Goal: Information Seeking & Learning: Learn about a topic

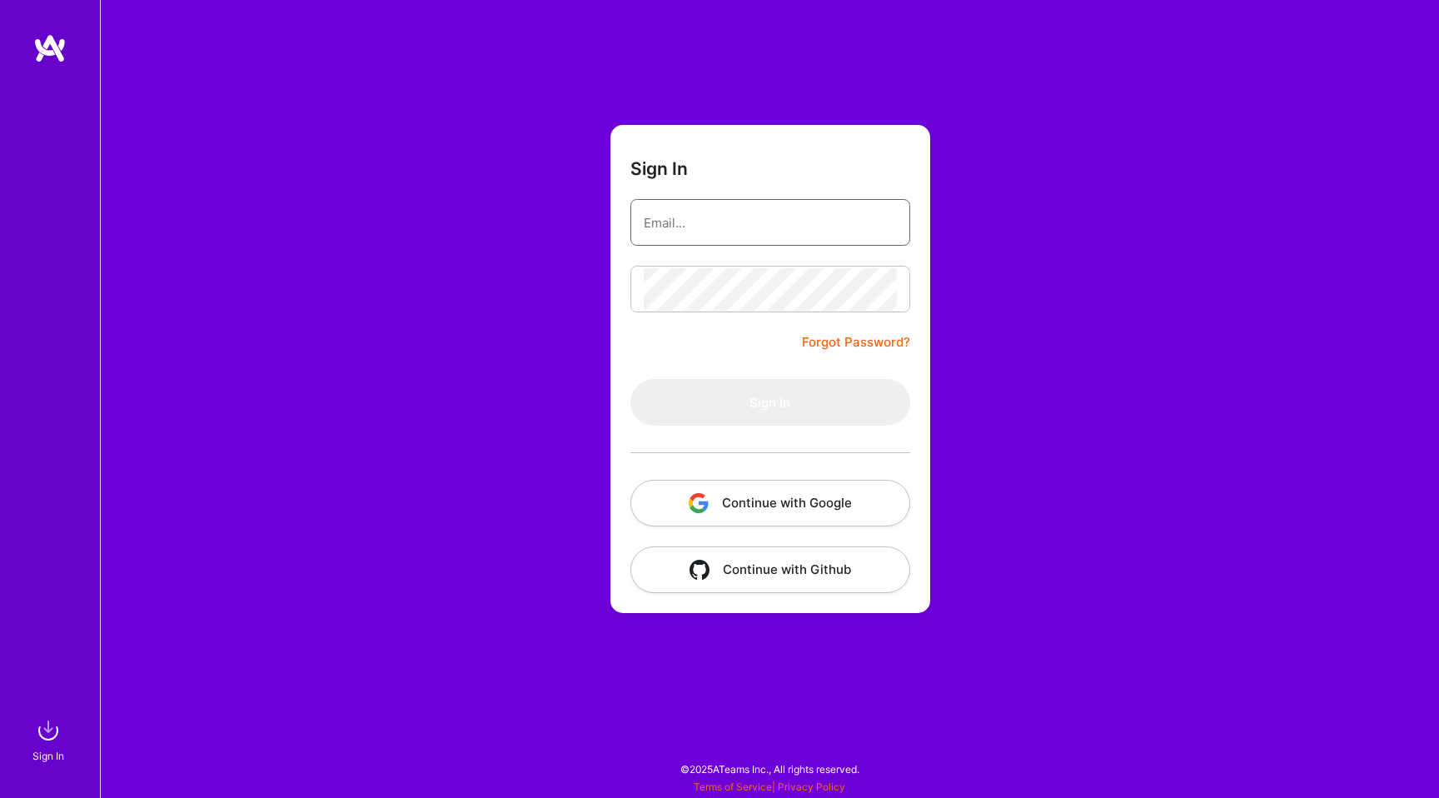
type input "hello@patryk.me"
click at [702, 202] on input "hello@patryk.me" at bounding box center [770, 223] width 253 height 42
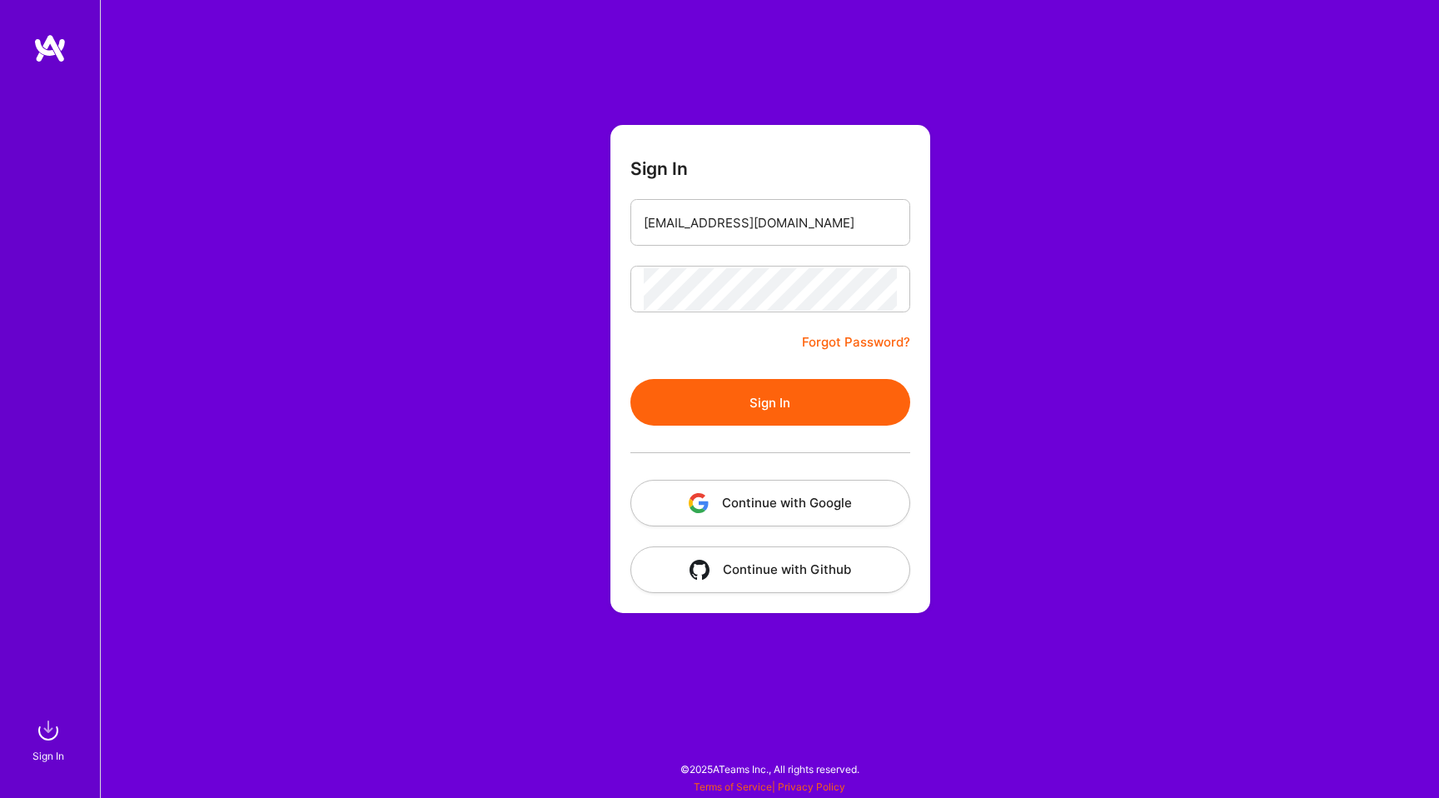
click at [604, 267] on div "Sign In hello@patryk.me Forgot Password? Sign In Continue with Google Continue …" at bounding box center [769, 399] width 1339 height 798
click at [730, 409] on button "Sign In" at bounding box center [770, 402] width 280 height 47
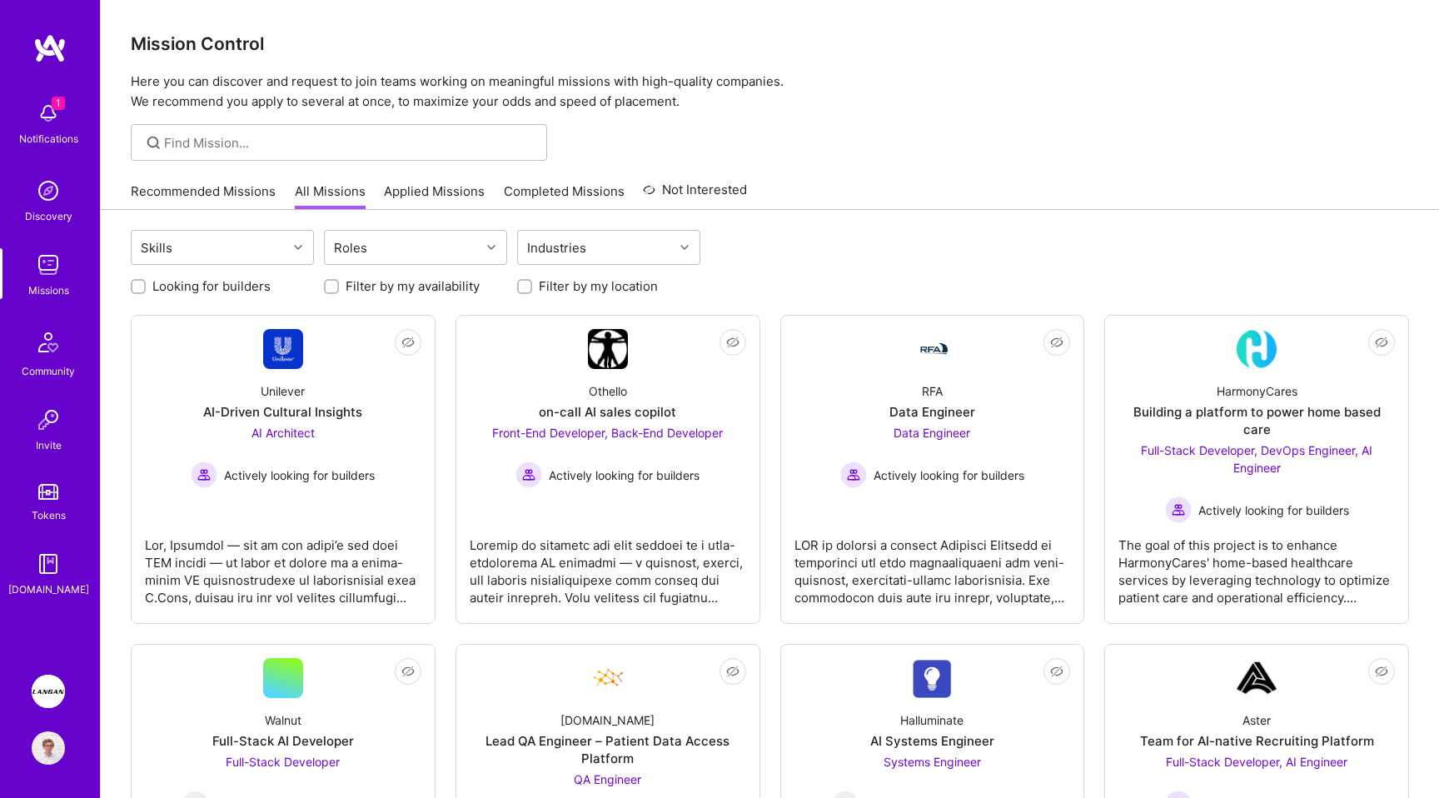
click at [875, 233] on div "Skills Roles Industries" at bounding box center [770, 249] width 1278 height 39
click at [230, 277] on label "Looking for builders" at bounding box center [211, 285] width 118 height 17
click at [146, 281] on input "Looking for builders" at bounding box center [140, 287] width 12 height 12
checkbox input "true"
click at [243, 290] on label "Looking for builders" at bounding box center [211, 285] width 118 height 17
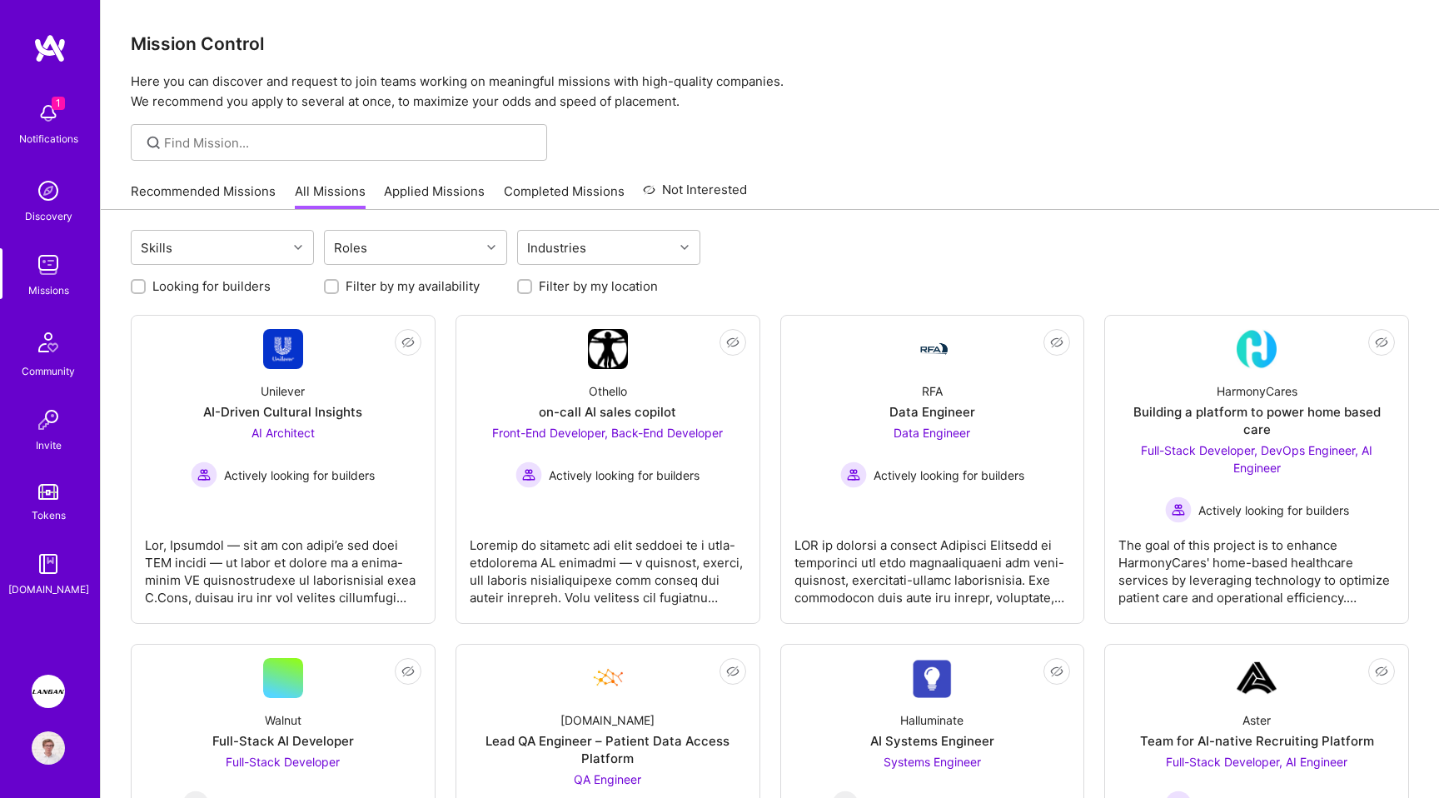
click at [146, 290] on input "Looking for builders" at bounding box center [140, 287] width 12 height 12
checkbox input "true"
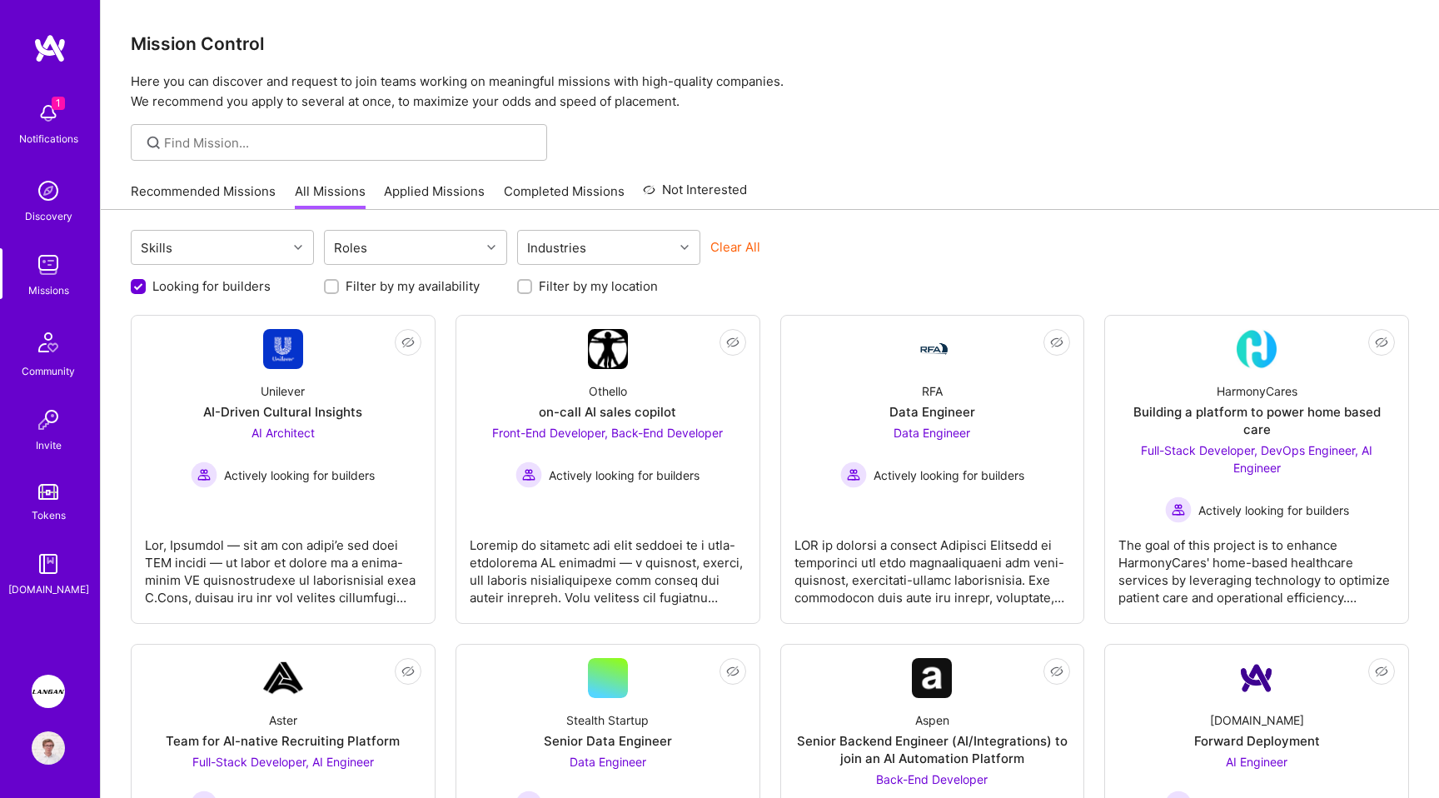
click at [586, 281] on label "Filter by my location" at bounding box center [598, 285] width 119 height 17
click at [532, 281] on input "Filter by my location" at bounding box center [527, 287] width 12 height 12
checkbox input "true"
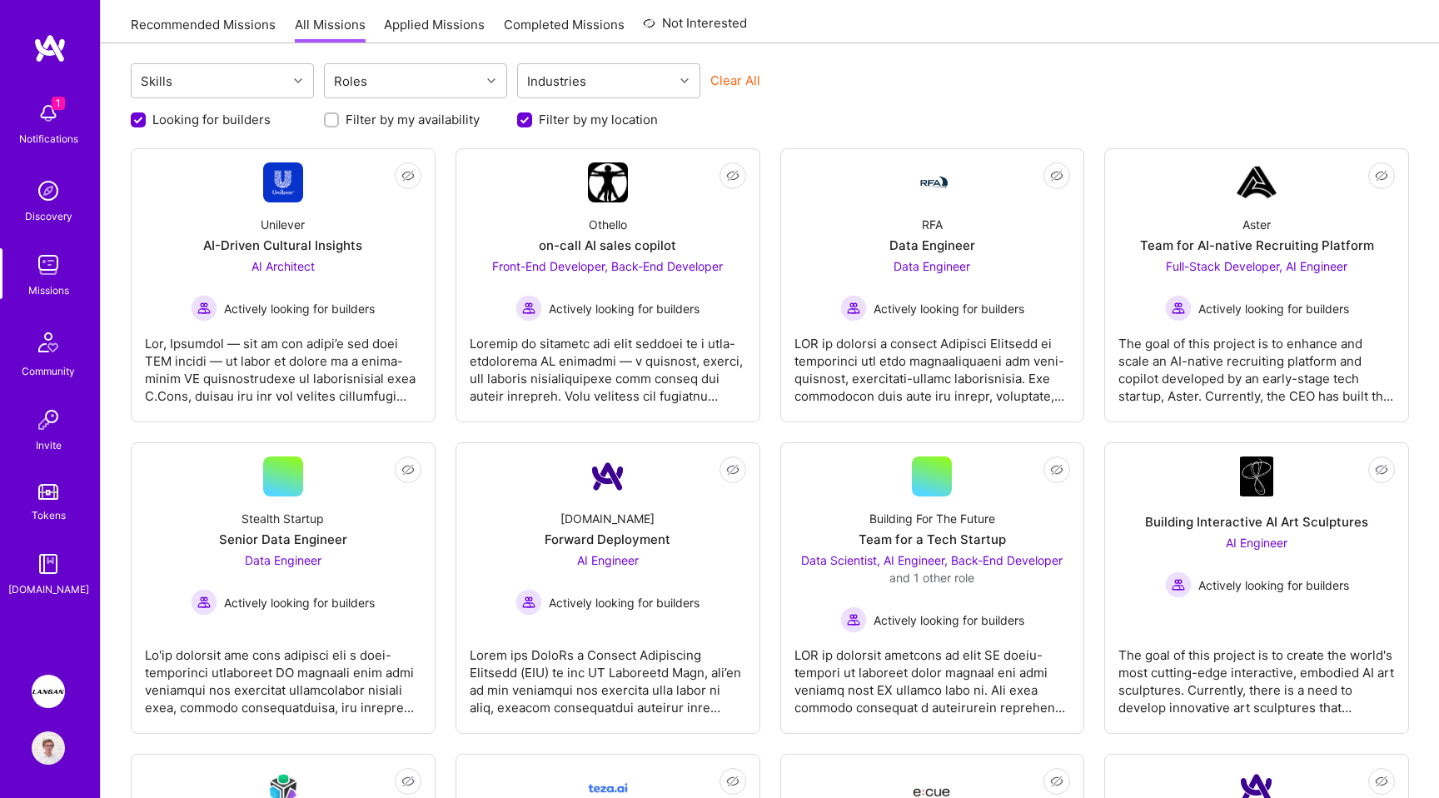
scroll to position [168, 0]
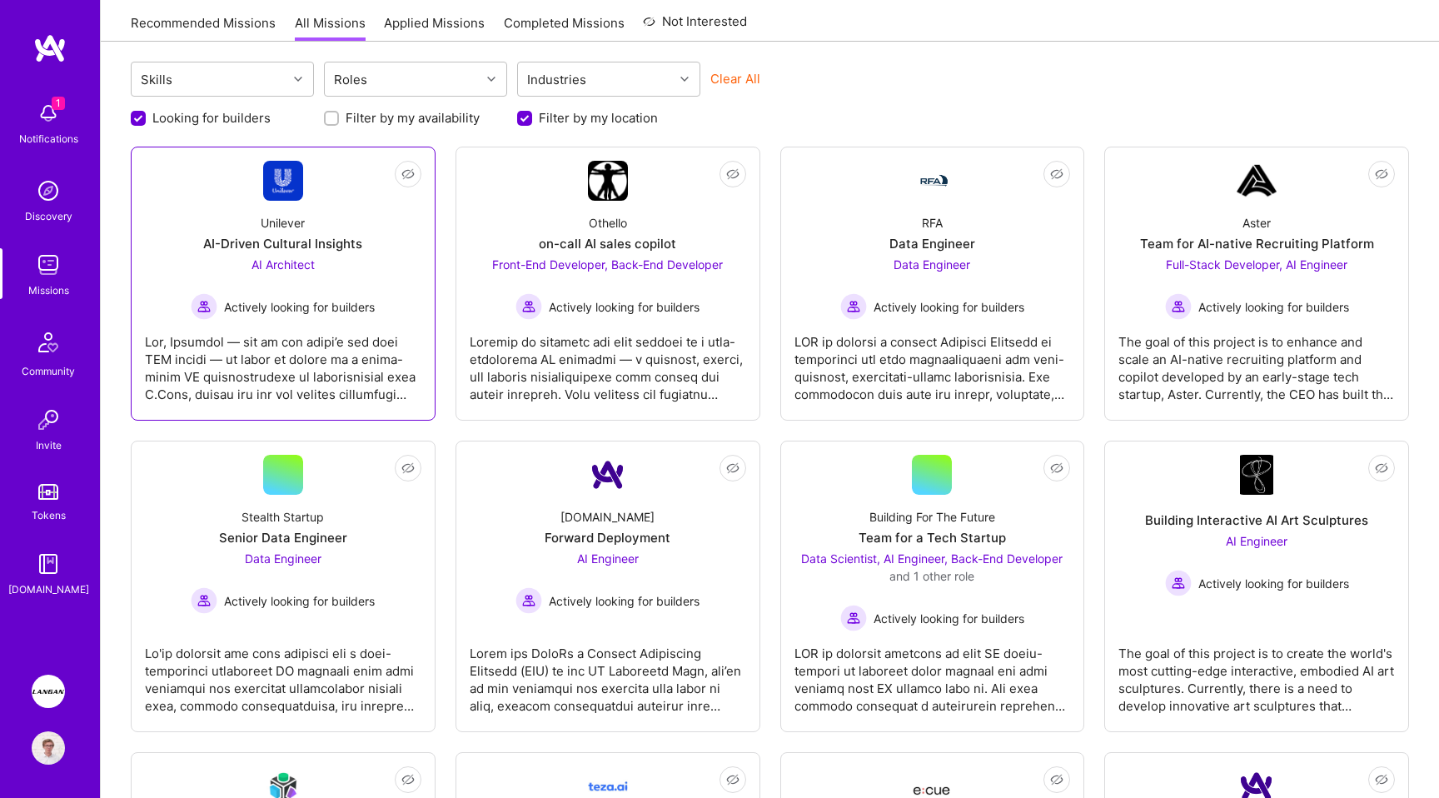
click at [335, 381] on div at bounding box center [283, 361] width 276 height 83
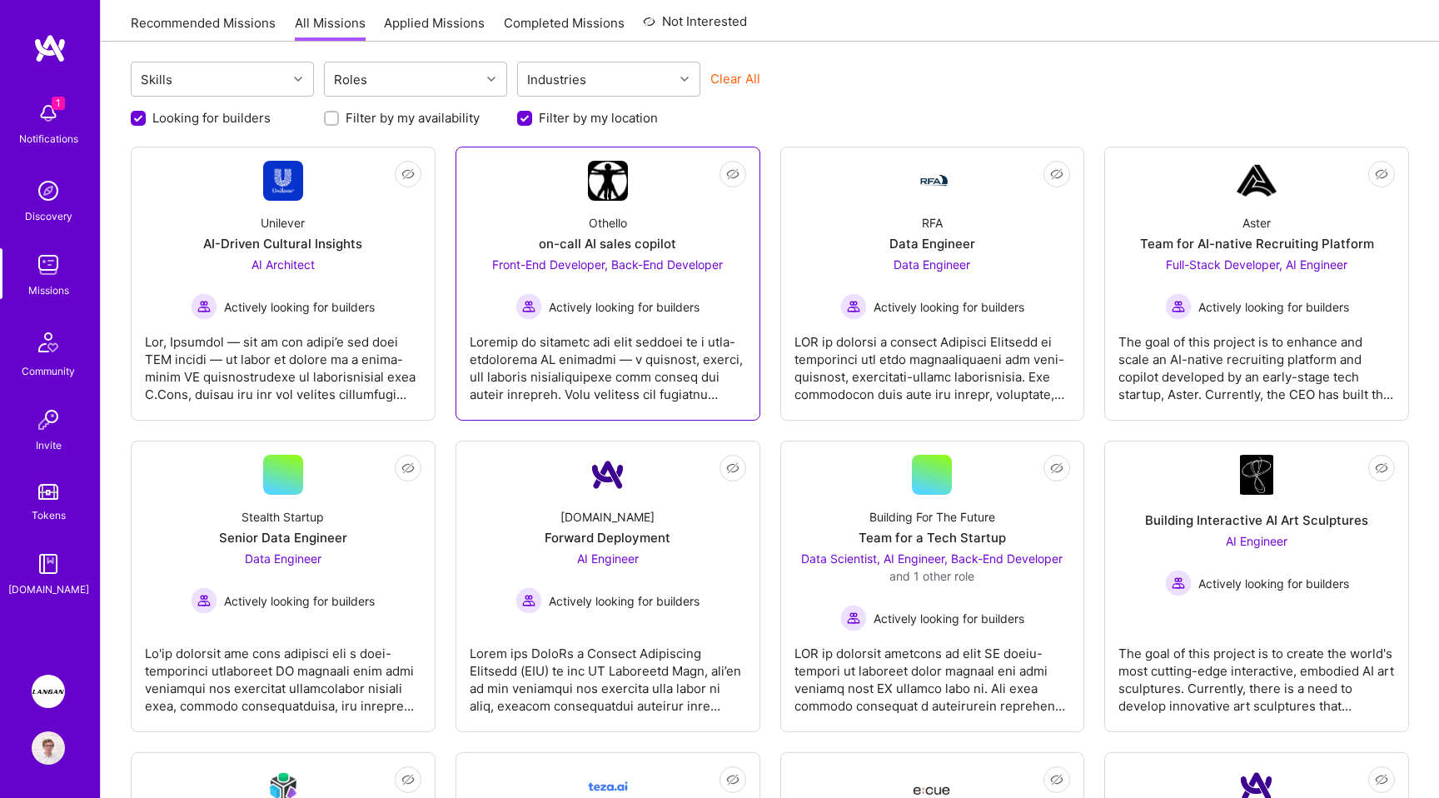
click at [610, 366] on div at bounding box center [608, 361] width 276 height 83
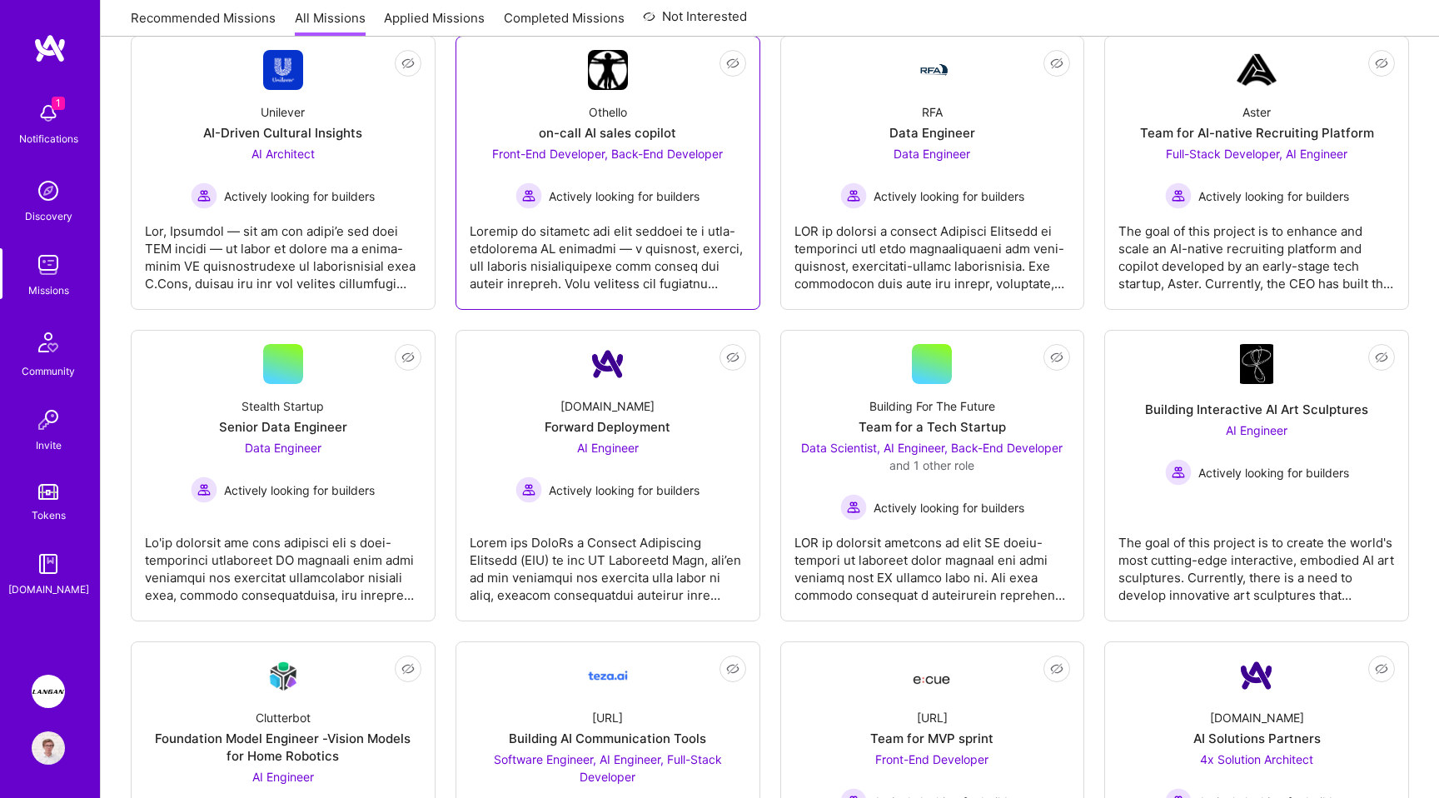
scroll to position [285, 0]
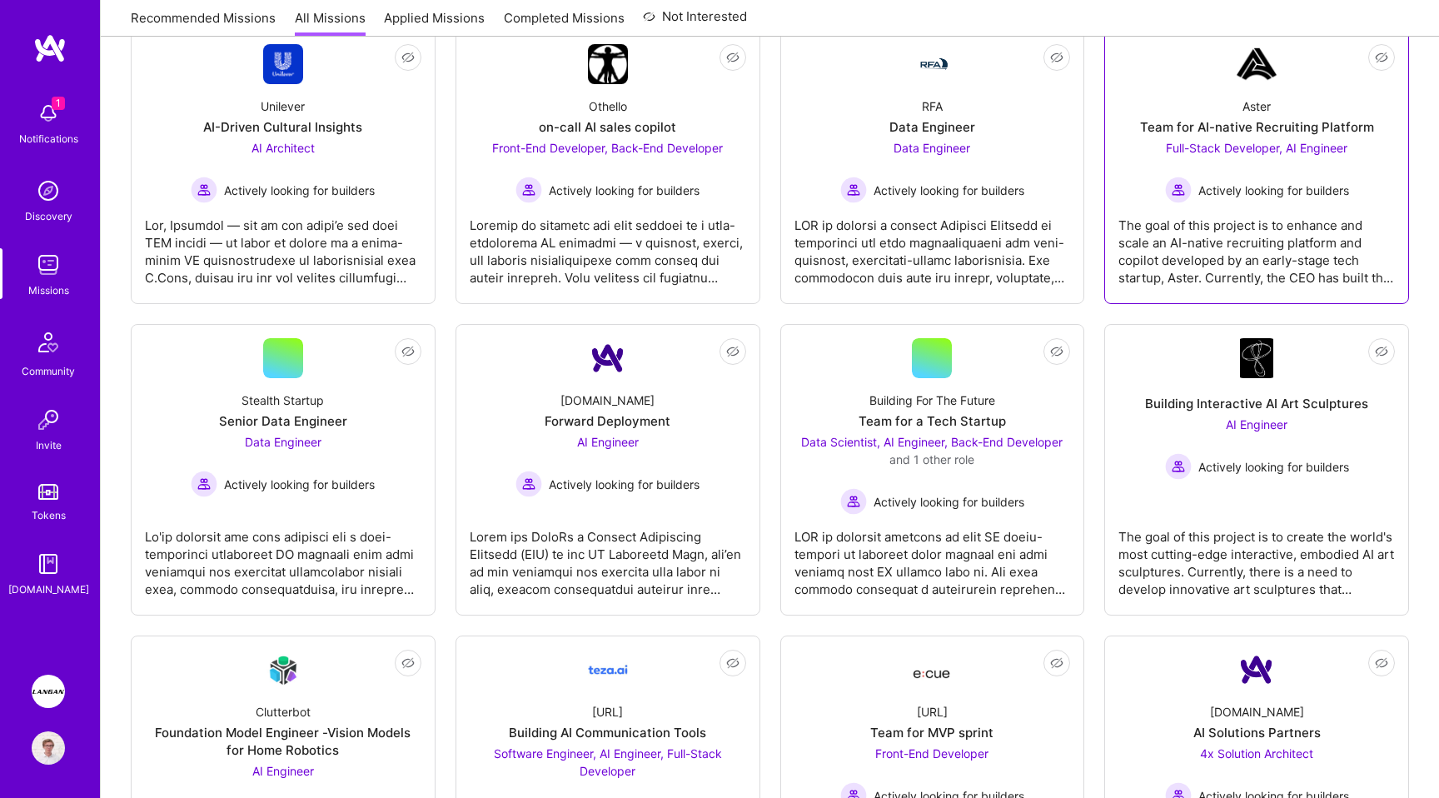
click at [1201, 232] on div "The goal of this project is to enhance and scale an AI-native recruiting platfo…" at bounding box center [1256, 244] width 276 height 83
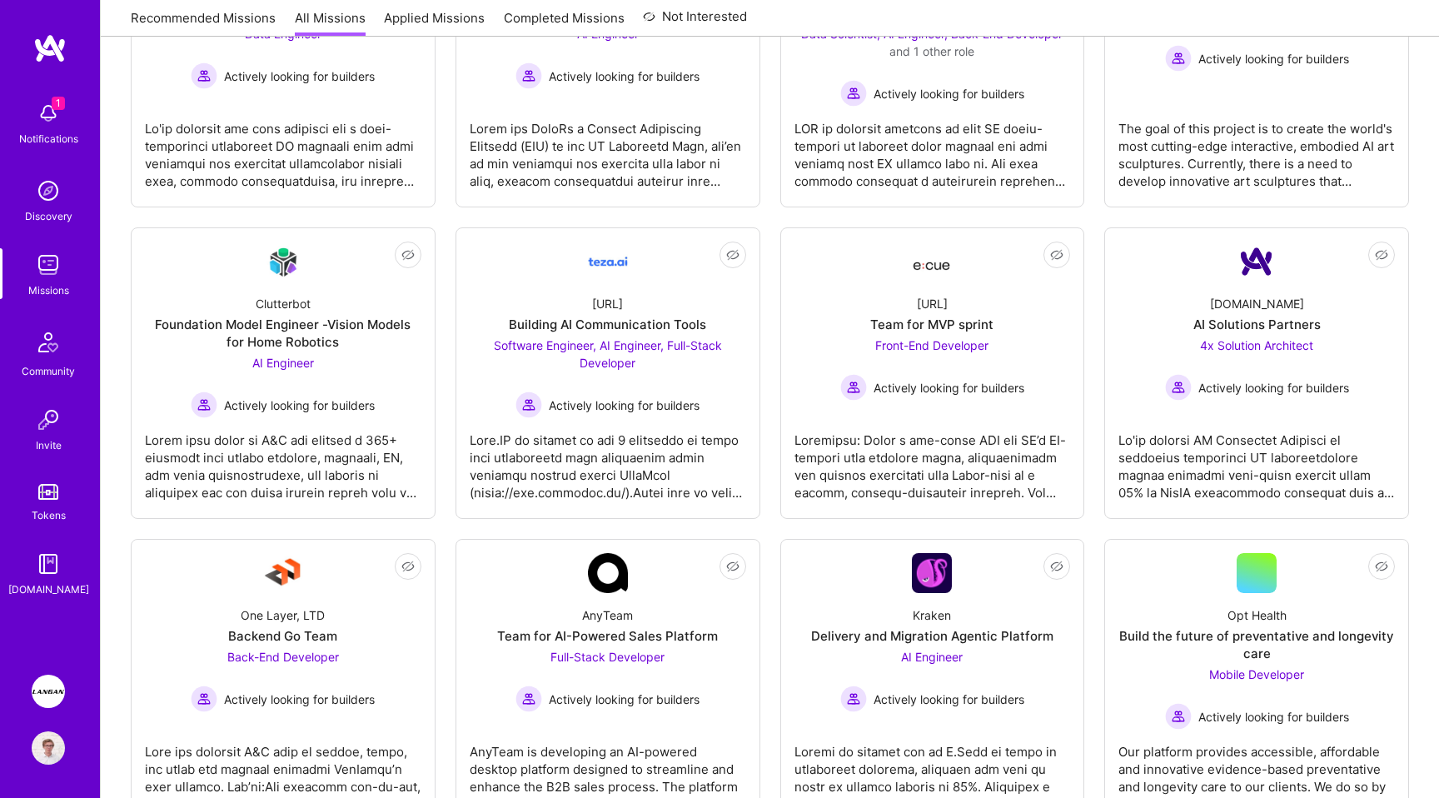
scroll to position [765, 0]
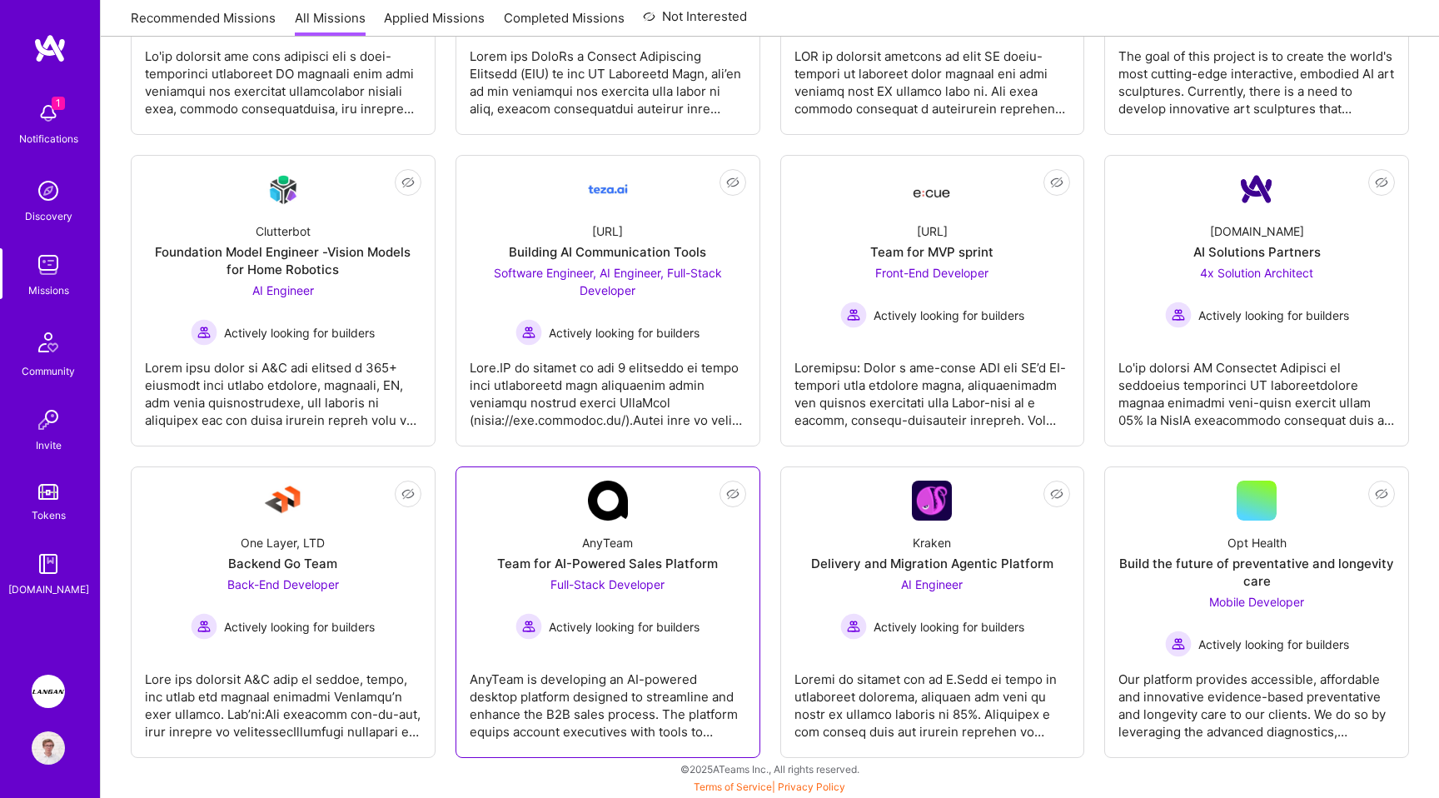
click at [661, 661] on div "AnyTeam is developing an AI-powered desktop platform designed to streamline and…" at bounding box center [608, 698] width 276 height 83
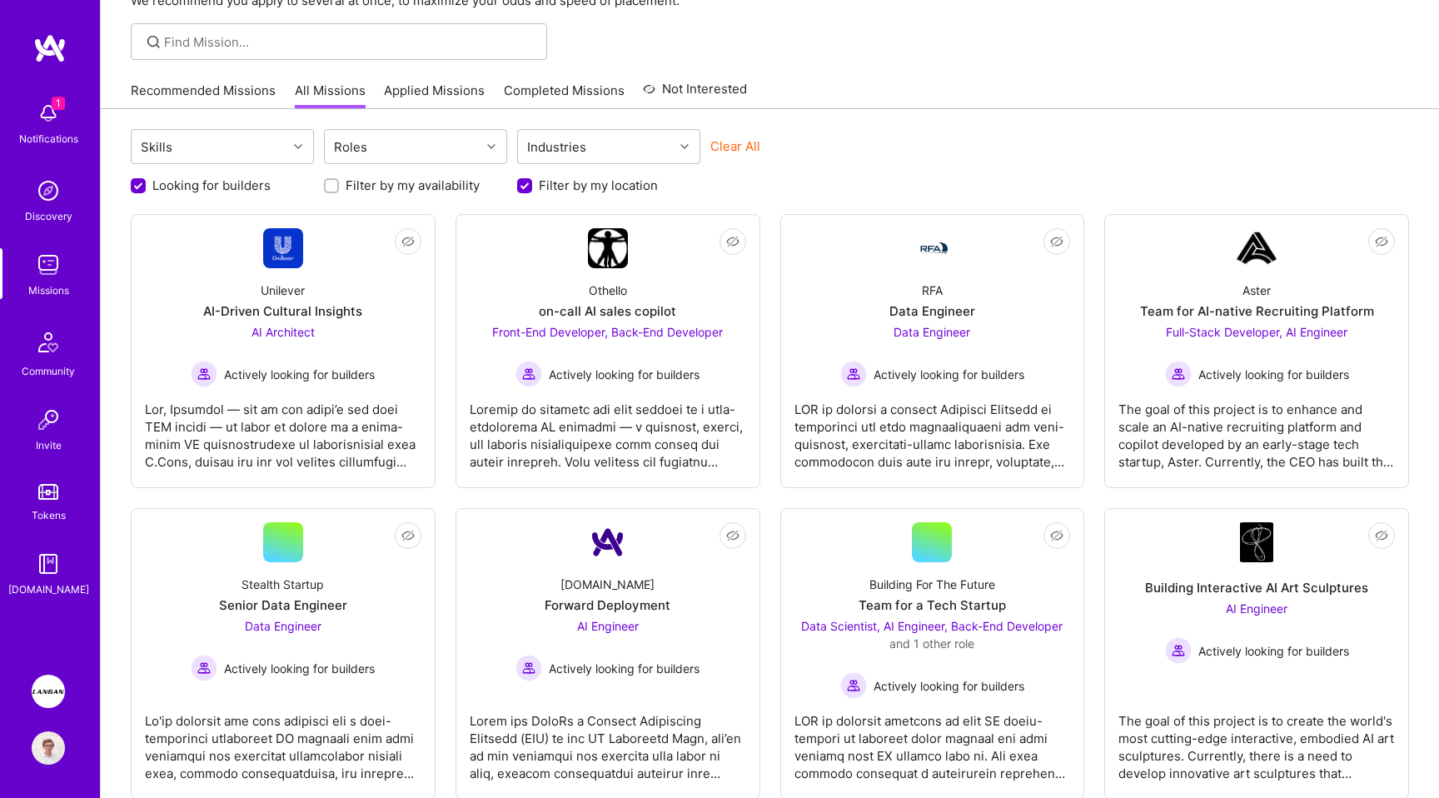
scroll to position [94, 0]
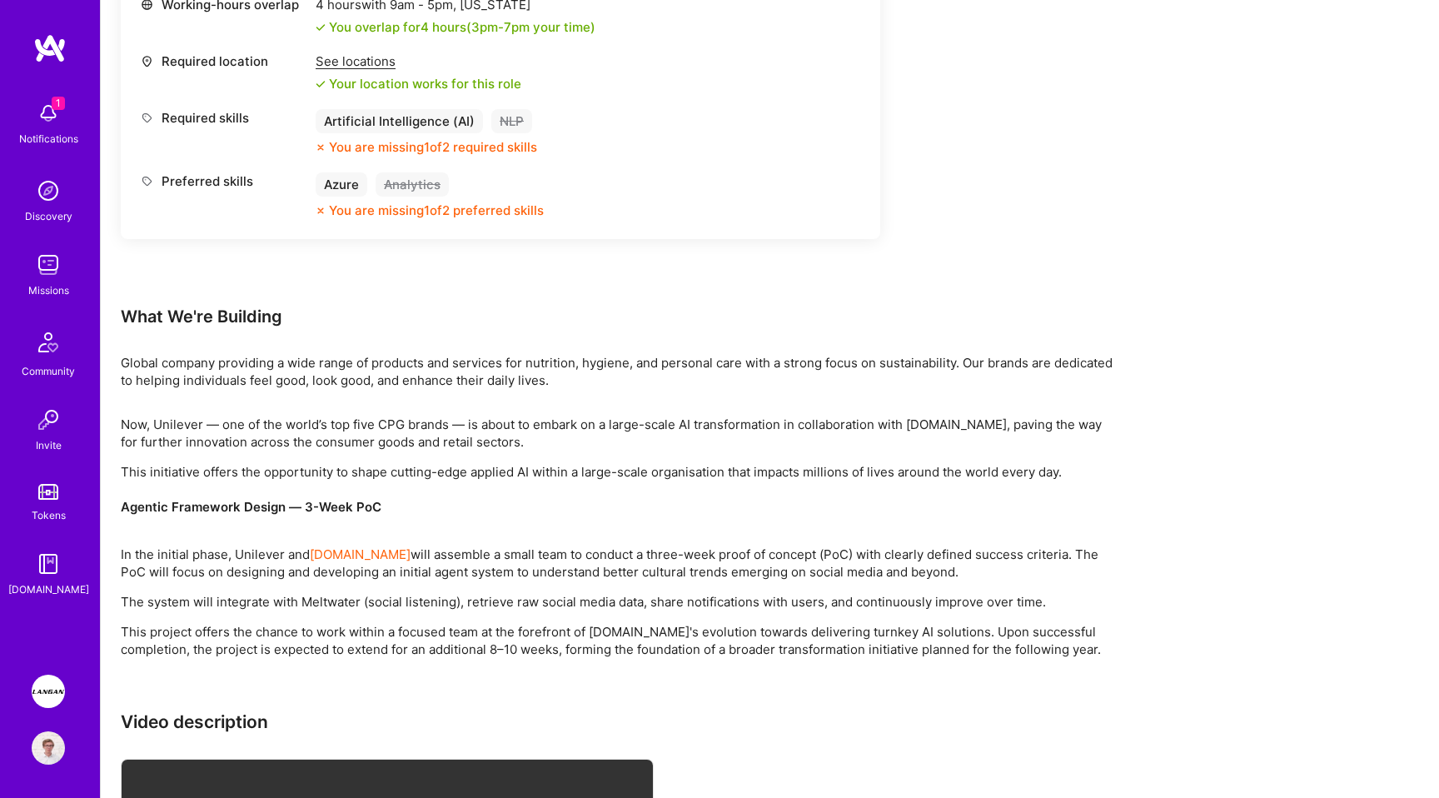
scroll to position [1185, 0]
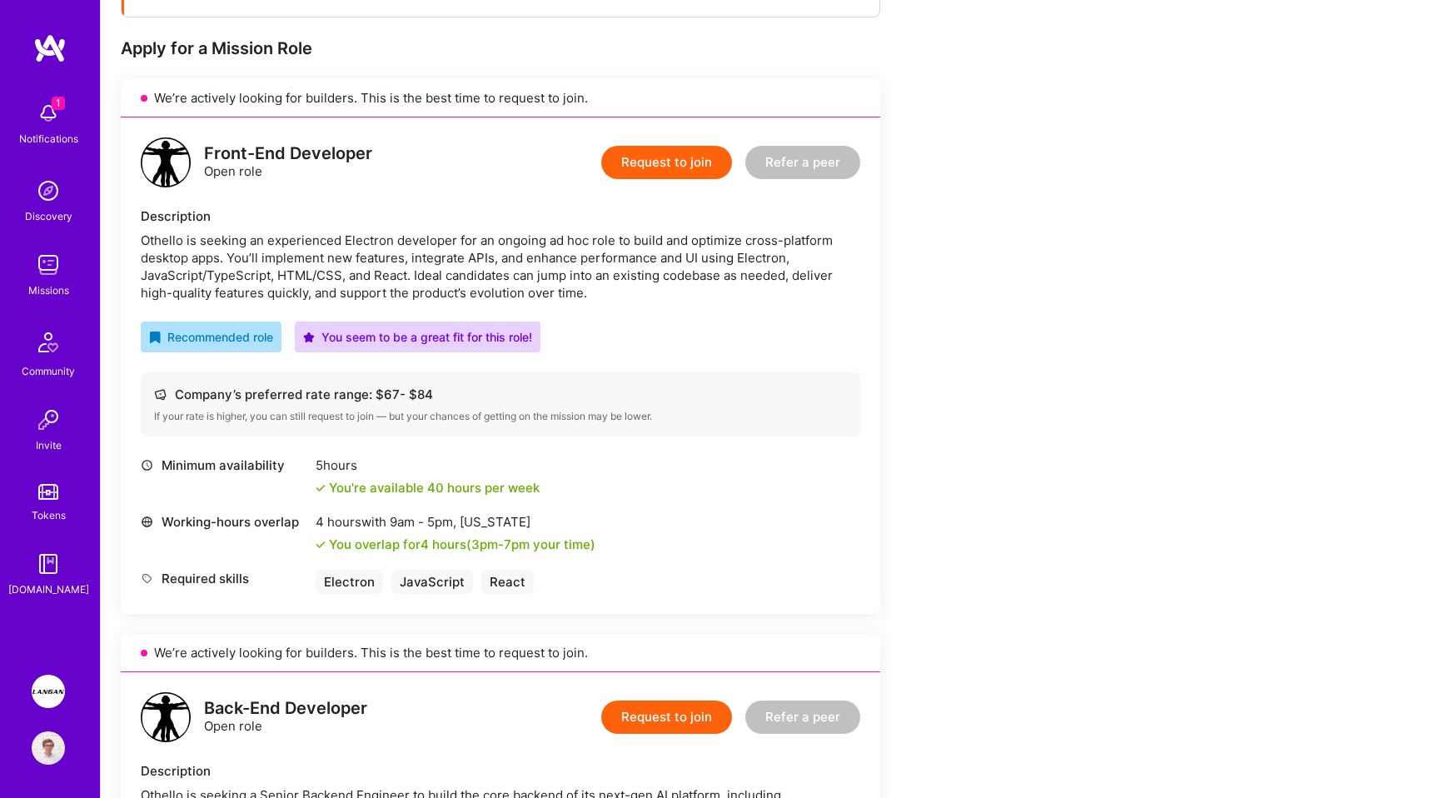
scroll to position [312, 0]
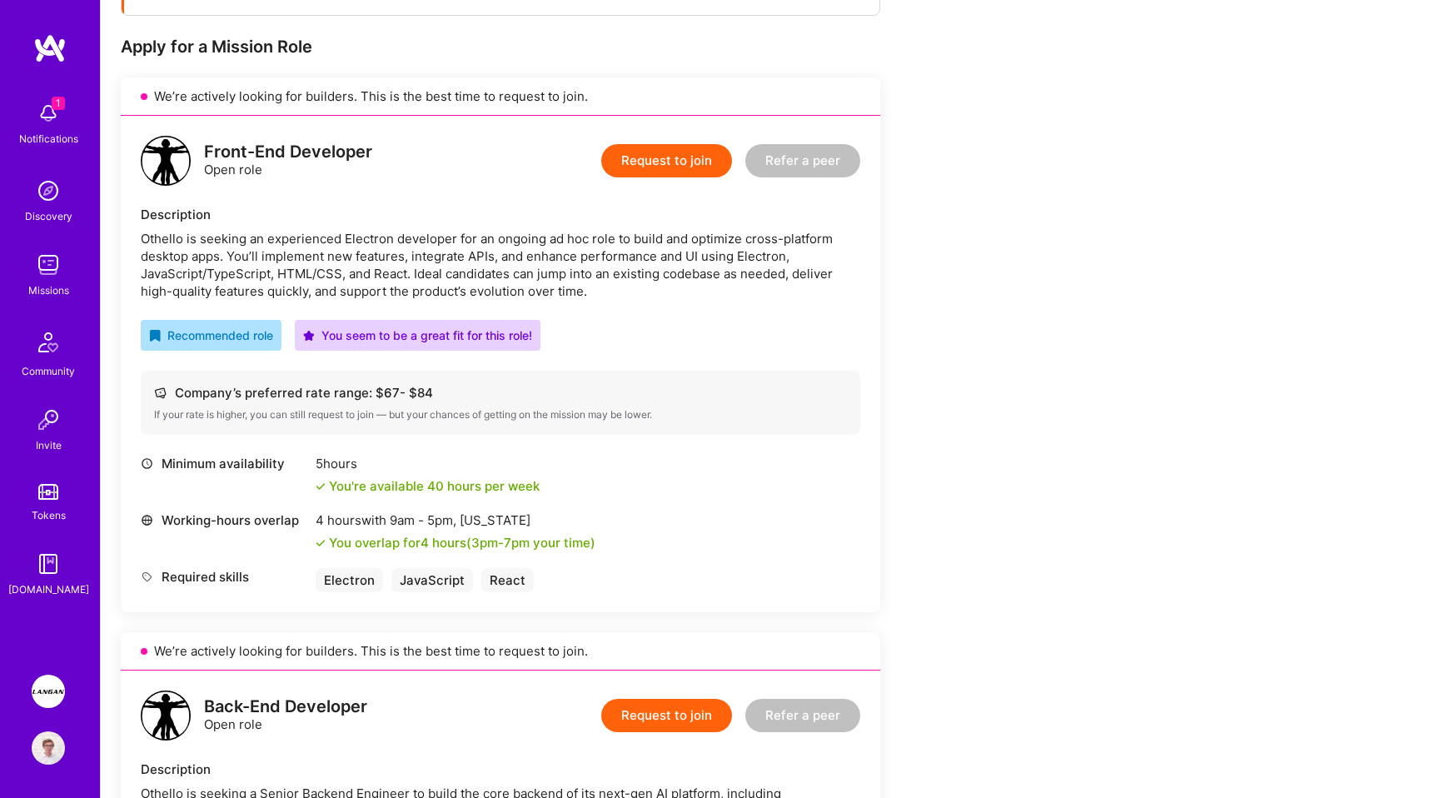
click at [273, 247] on div "Othello is seeking an experienced Electron developer for an ongoing ad hoc role…" at bounding box center [501, 265] width 720 height 70
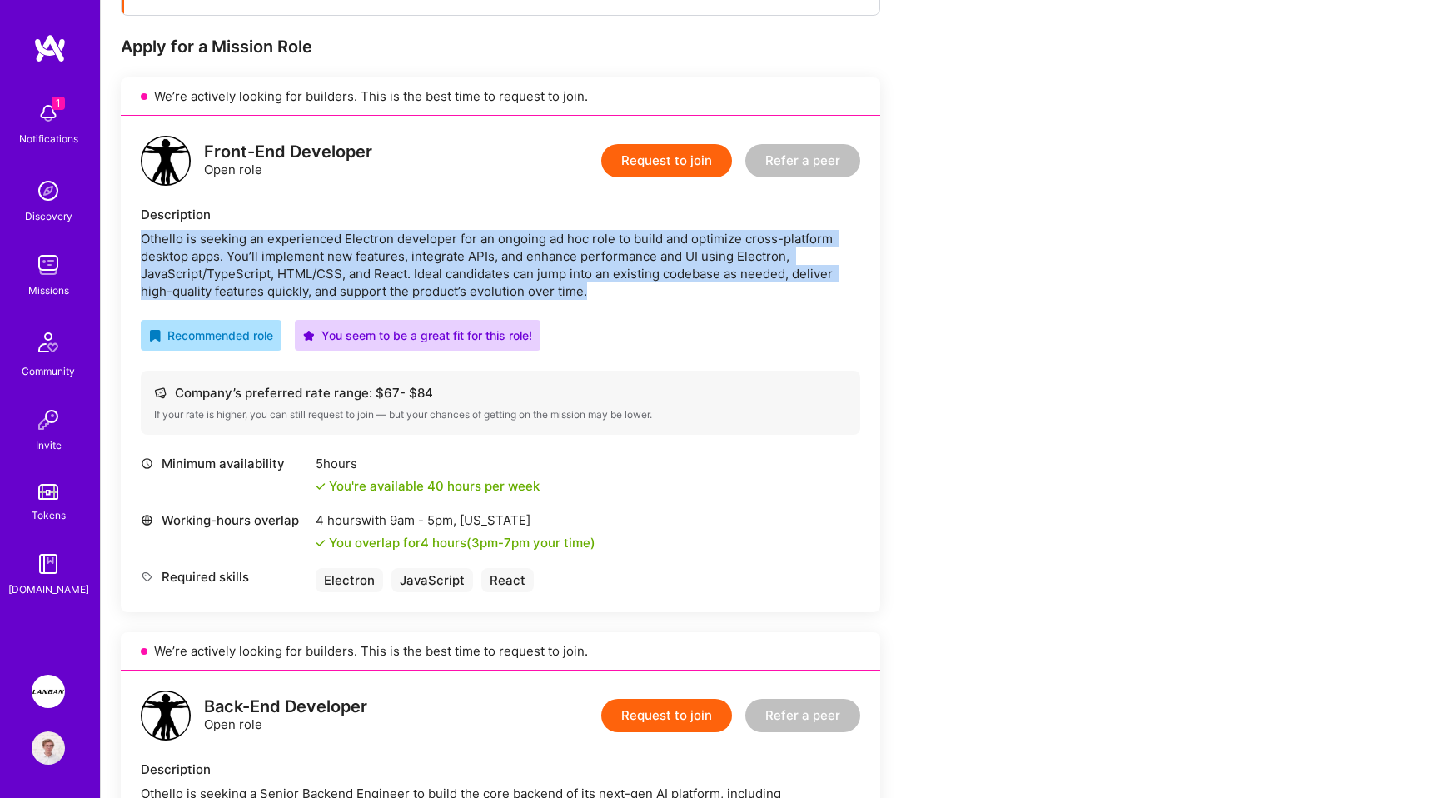
click at [327, 267] on div "Othello is seeking an experienced Electron developer for an ongoing ad hoc role…" at bounding box center [501, 265] width 720 height 70
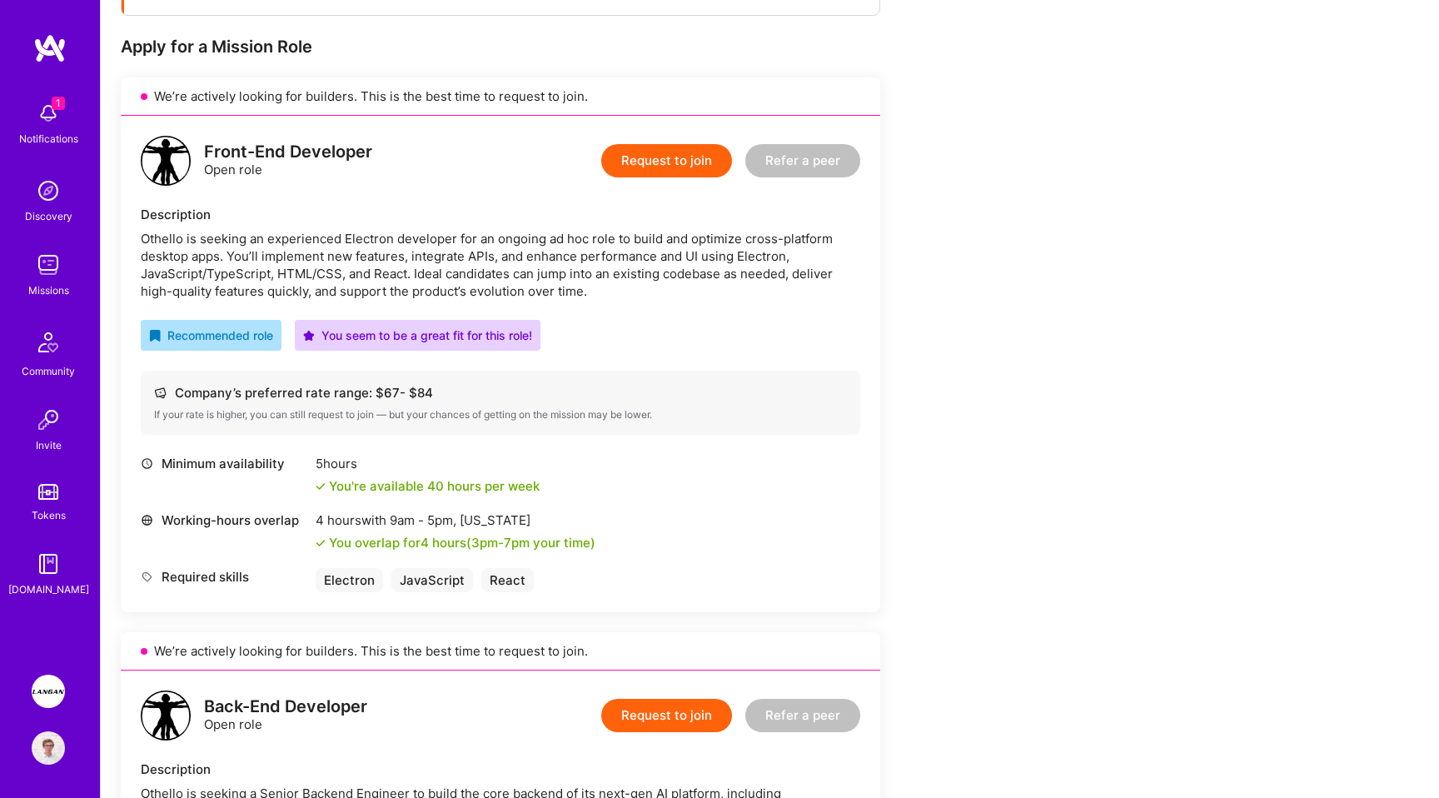
click at [327, 267] on div "Othello is seeking an experienced Electron developer for an ongoing ad hoc role…" at bounding box center [501, 265] width 720 height 70
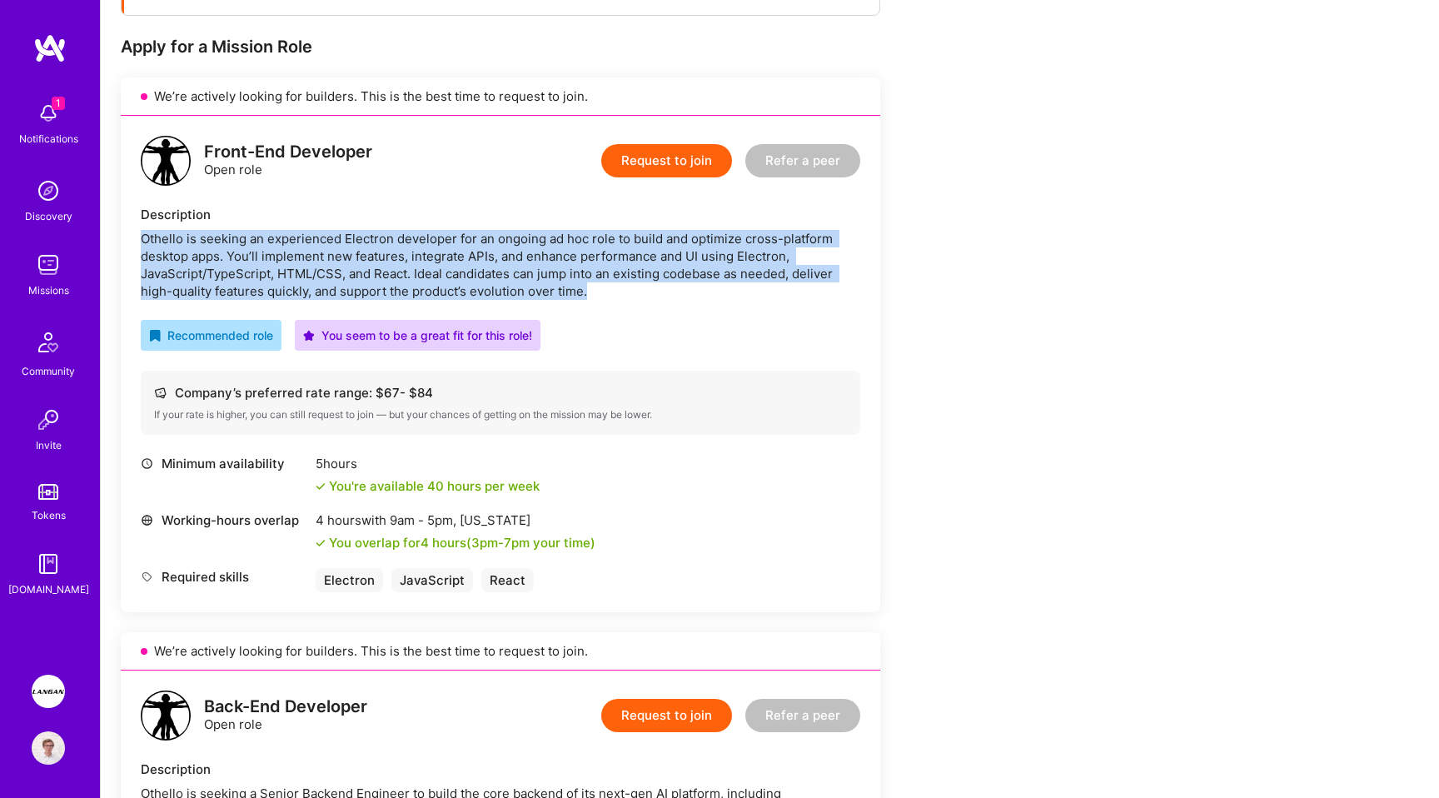
click at [406, 264] on div "Othello is seeking an experienced Electron developer for an ongoing ad hoc role…" at bounding box center [501, 265] width 720 height 70
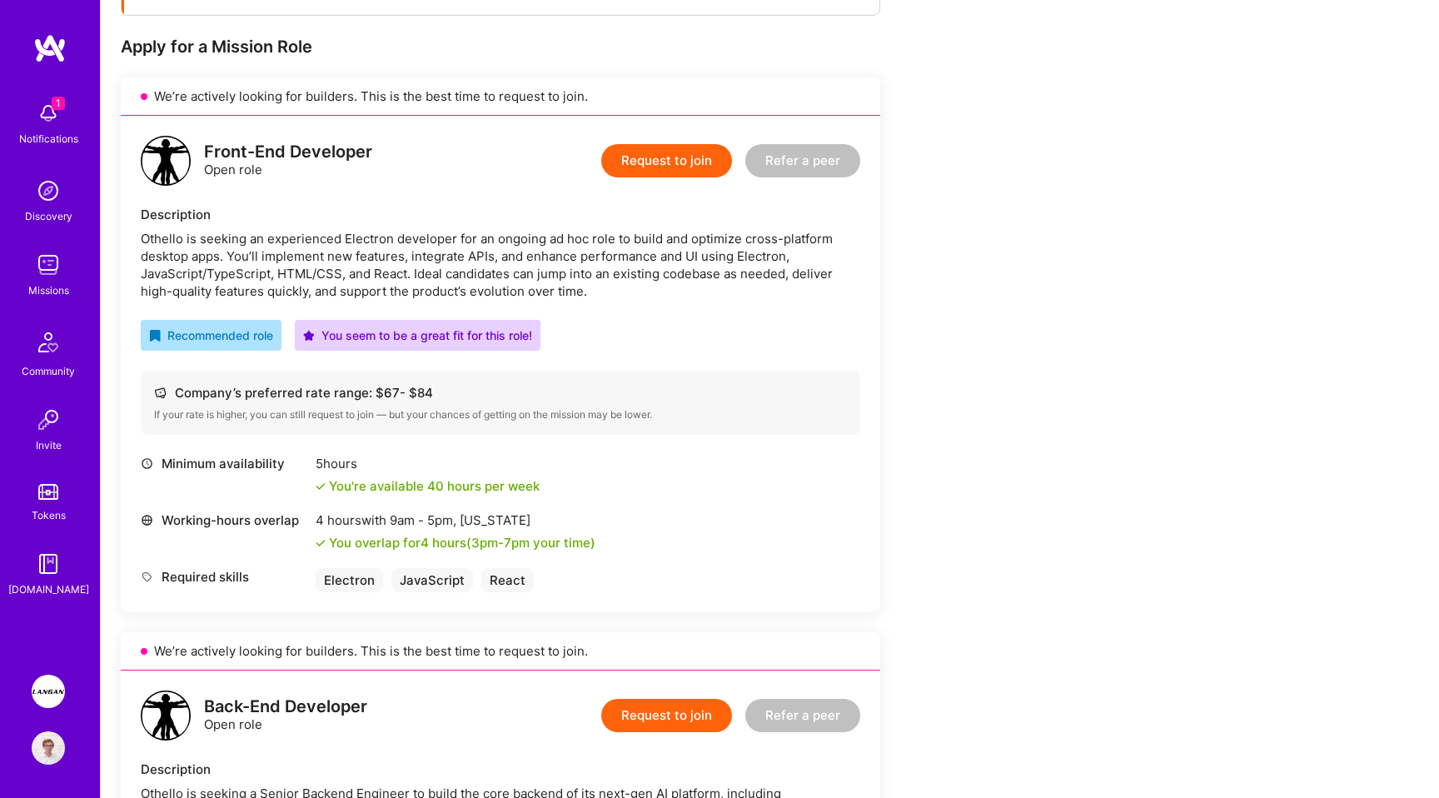
click at [406, 264] on div "Othello is seeking an experienced Electron developer for an ongoing ad hoc role…" at bounding box center [501, 265] width 720 height 70
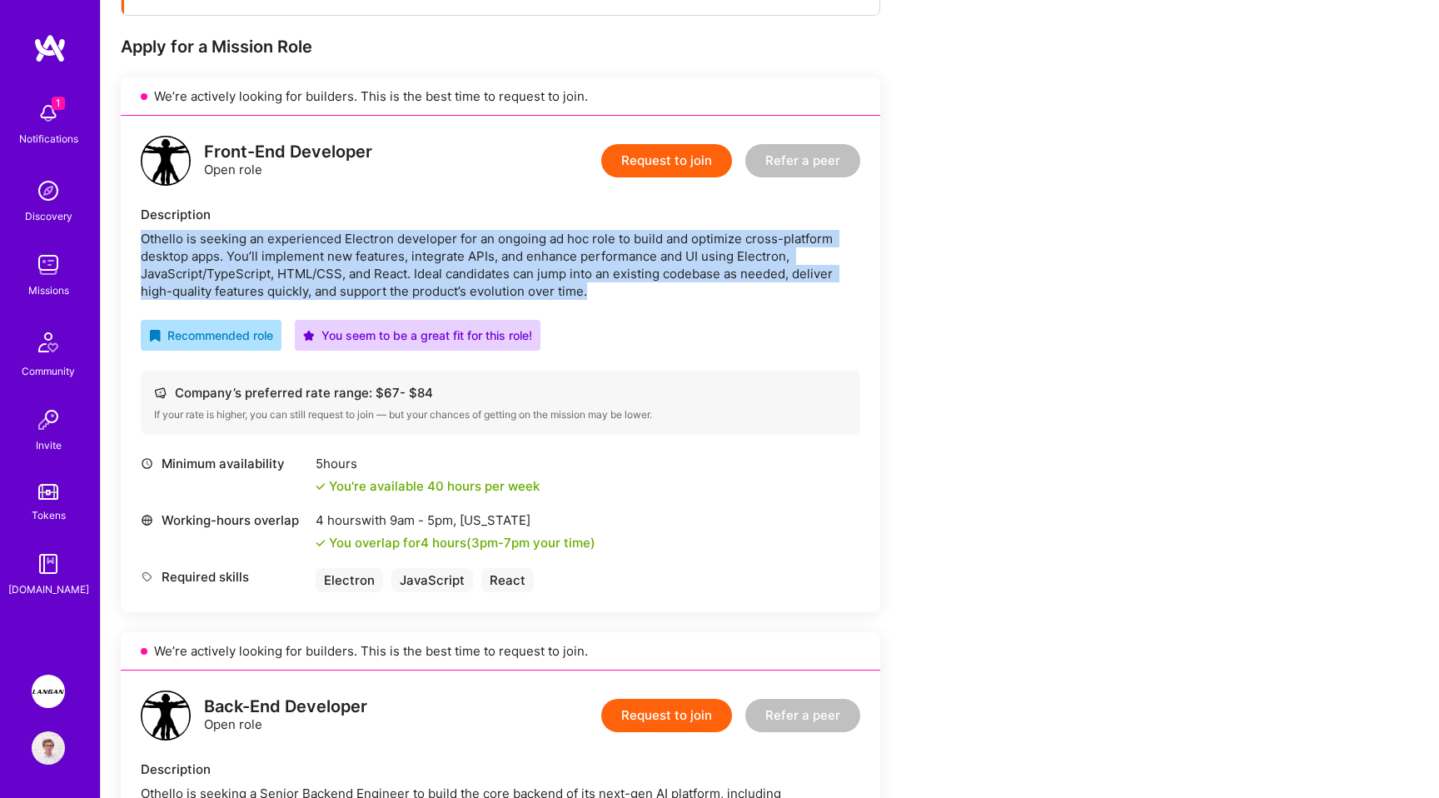
click at [486, 265] on div "Othello is seeking an experienced Electron developer for an ongoing ad hoc role…" at bounding box center [501, 265] width 720 height 70
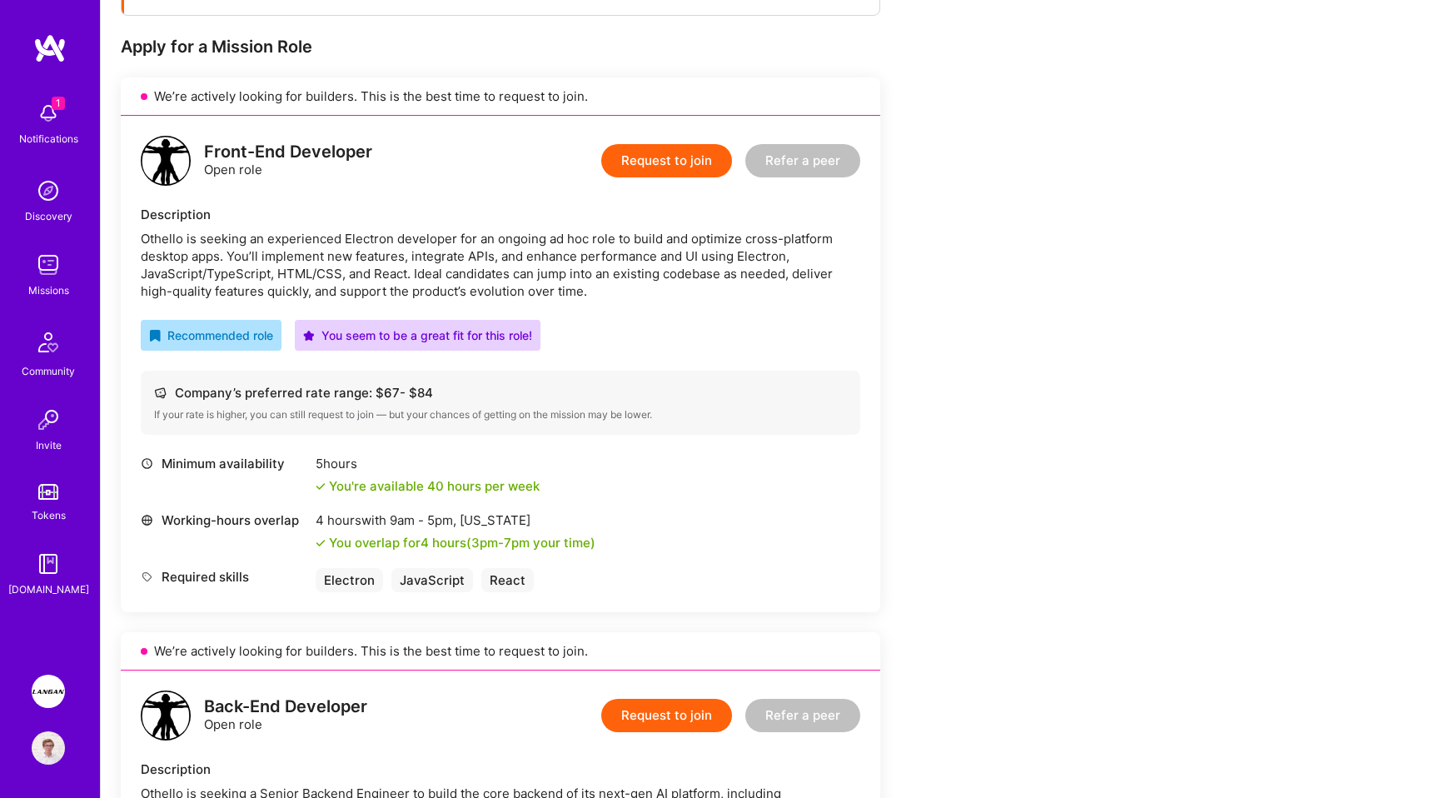
click at [486, 265] on div "Othello is seeking an experienced Electron developer for an ongoing ad hoc role…" at bounding box center [501, 265] width 720 height 70
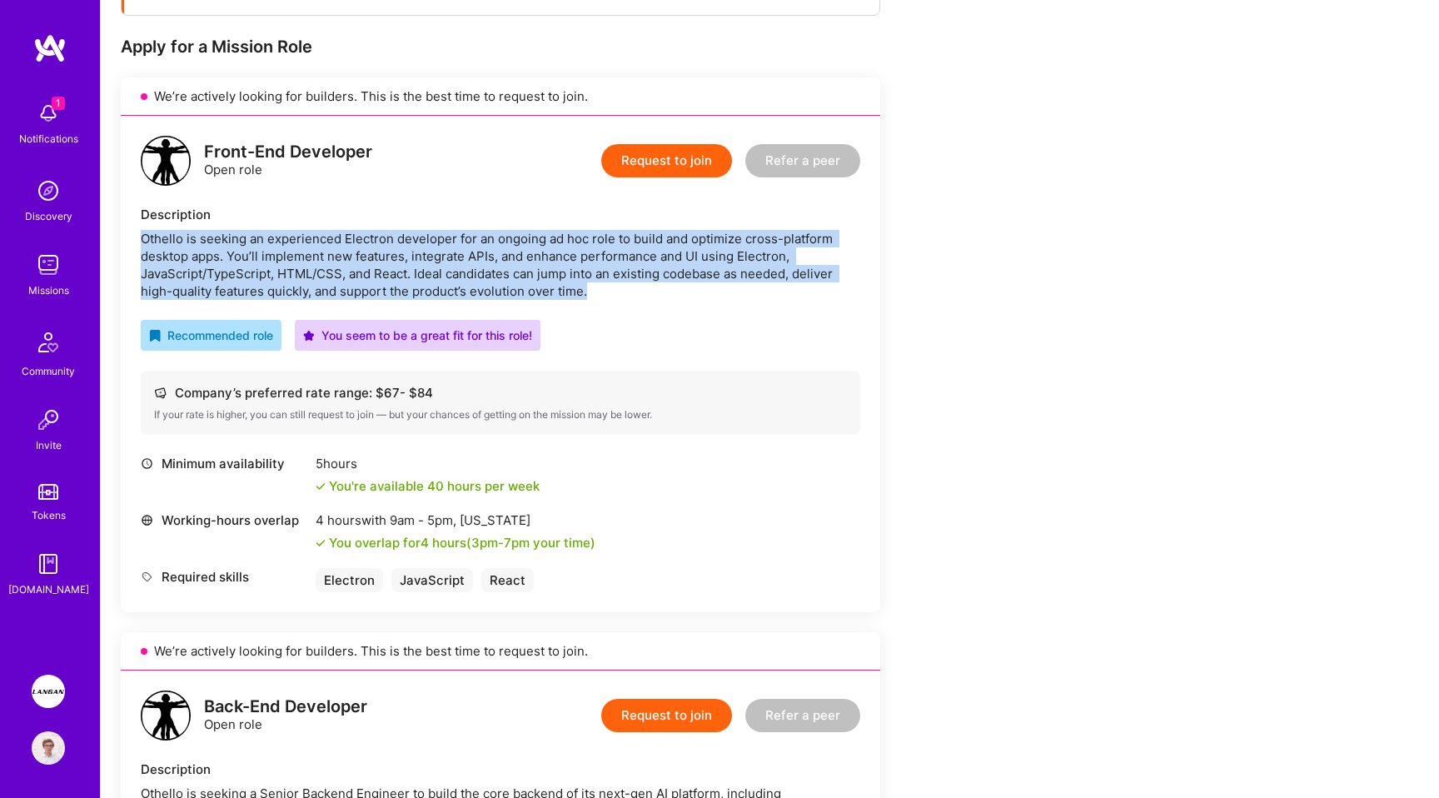
click at [511, 291] on div "Othello is seeking an experienced Electron developer for an ongoing ad hoc role…" at bounding box center [501, 265] width 720 height 70
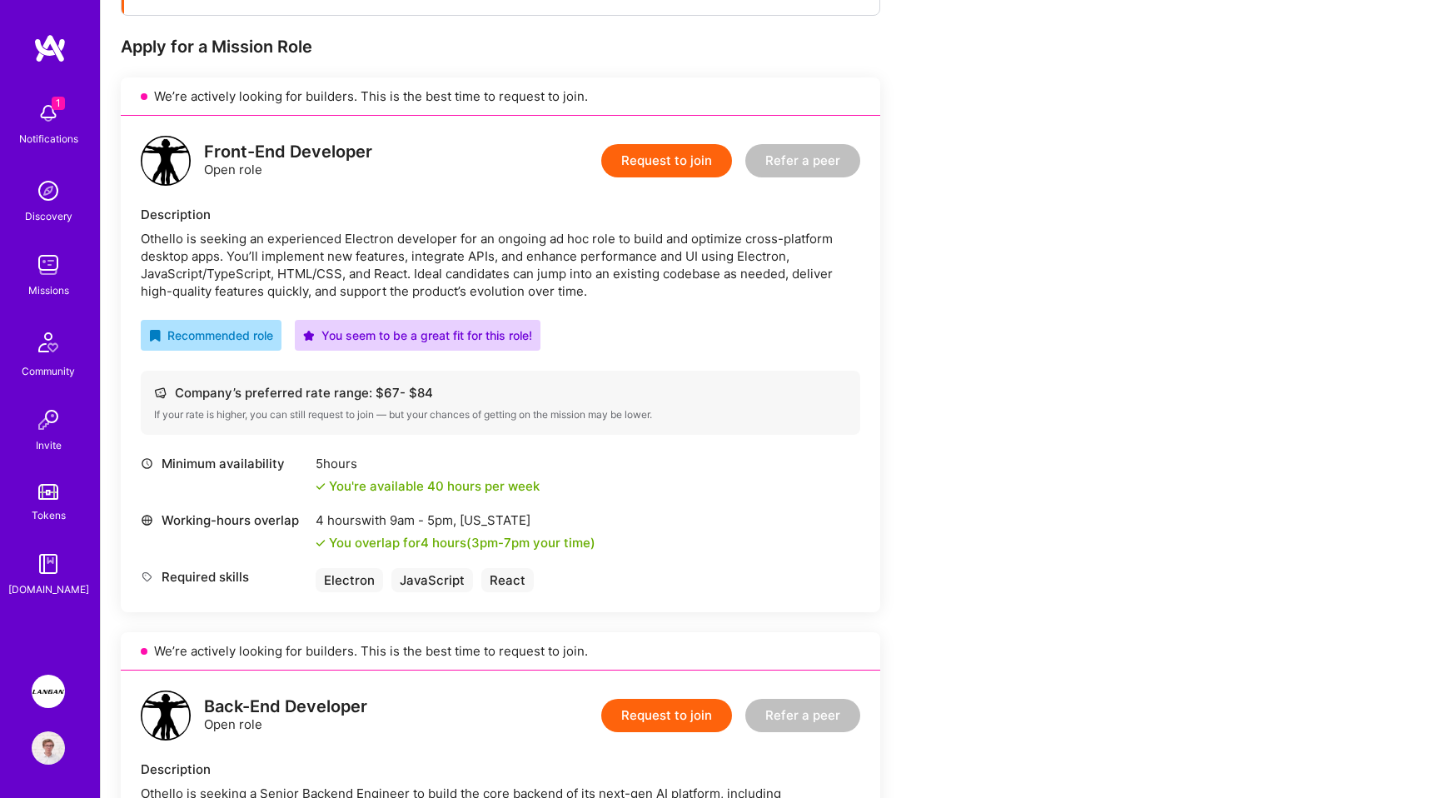
click at [511, 291] on div "Othello is seeking an experienced Electron developer for an ongoing ad hoc role…" at bounding box center [501, 265] width 720 height 70
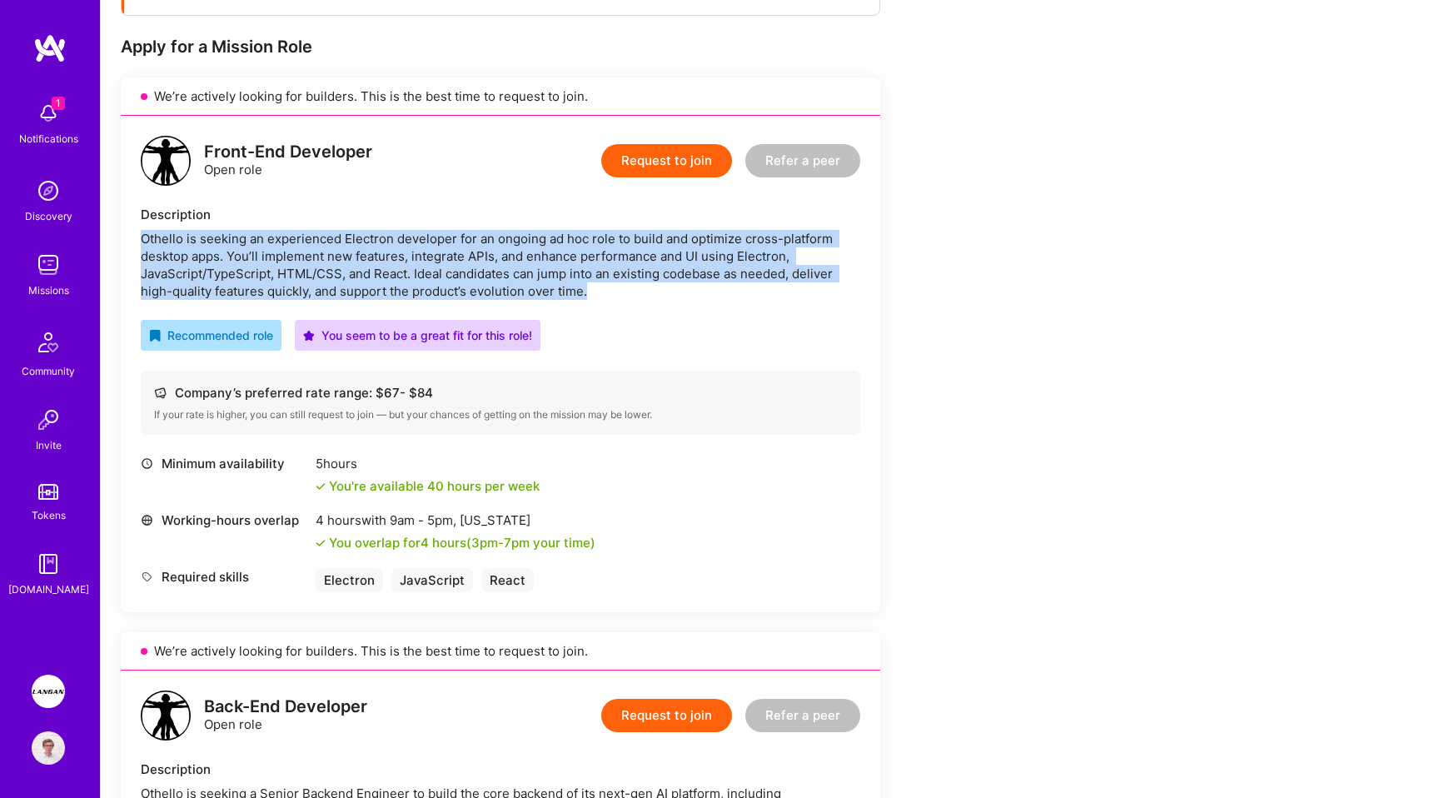
click at [568, 291] on div "Othello is seeking an experienced Electron developer for an ongoing ad hoc role…" at bounding box center [501, 265] width 720 height 70
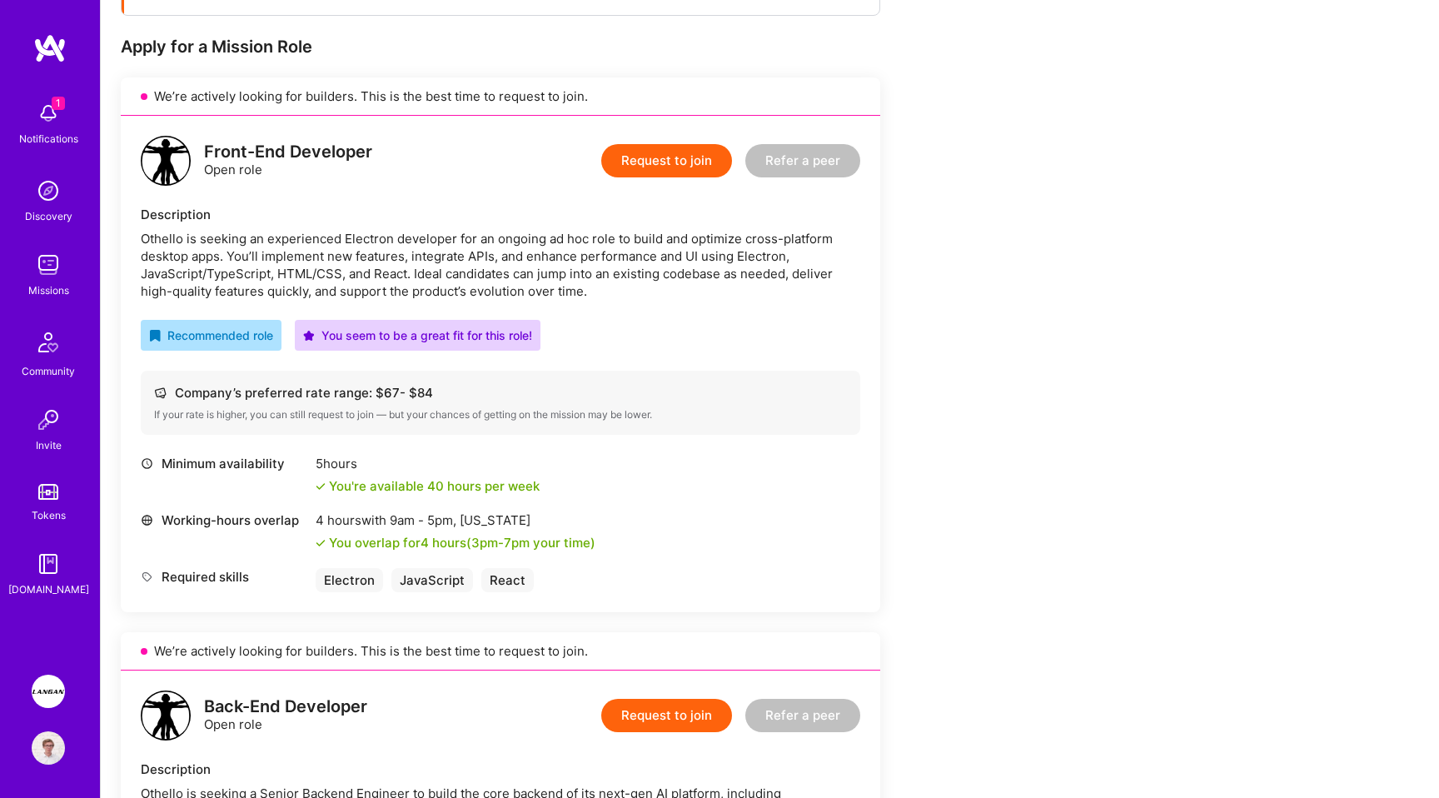
click at [568, 291] on div "Othello is seeking an experienced Electron developer for an ongoing ad hoc role…" at bounding box center [501, 265] width 720 height 70
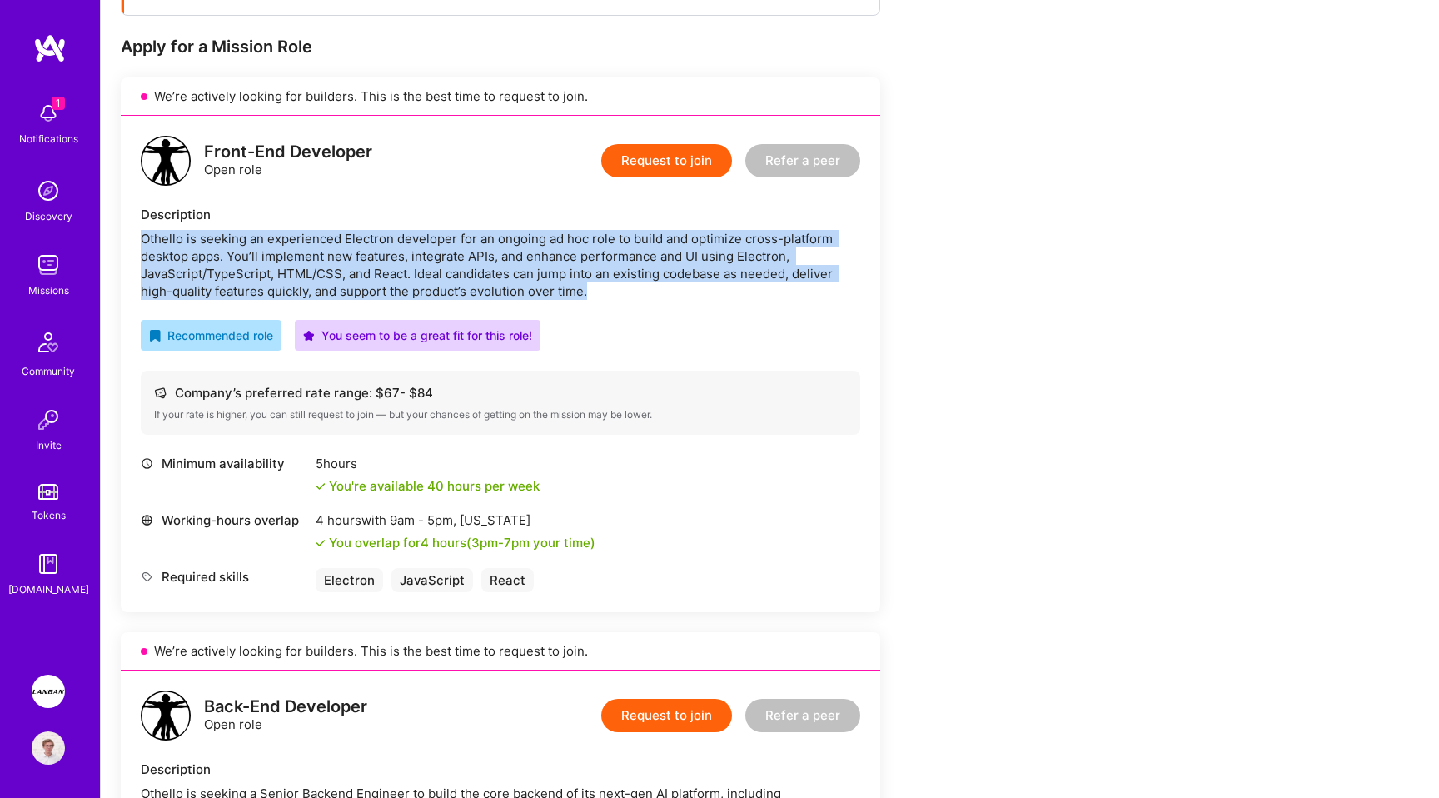
click at [642, 291] on div "Othello is seeking an experienced Electron developer for an ongoing ad hoc role…" at bounding box center [501, 265] width 720 height 70
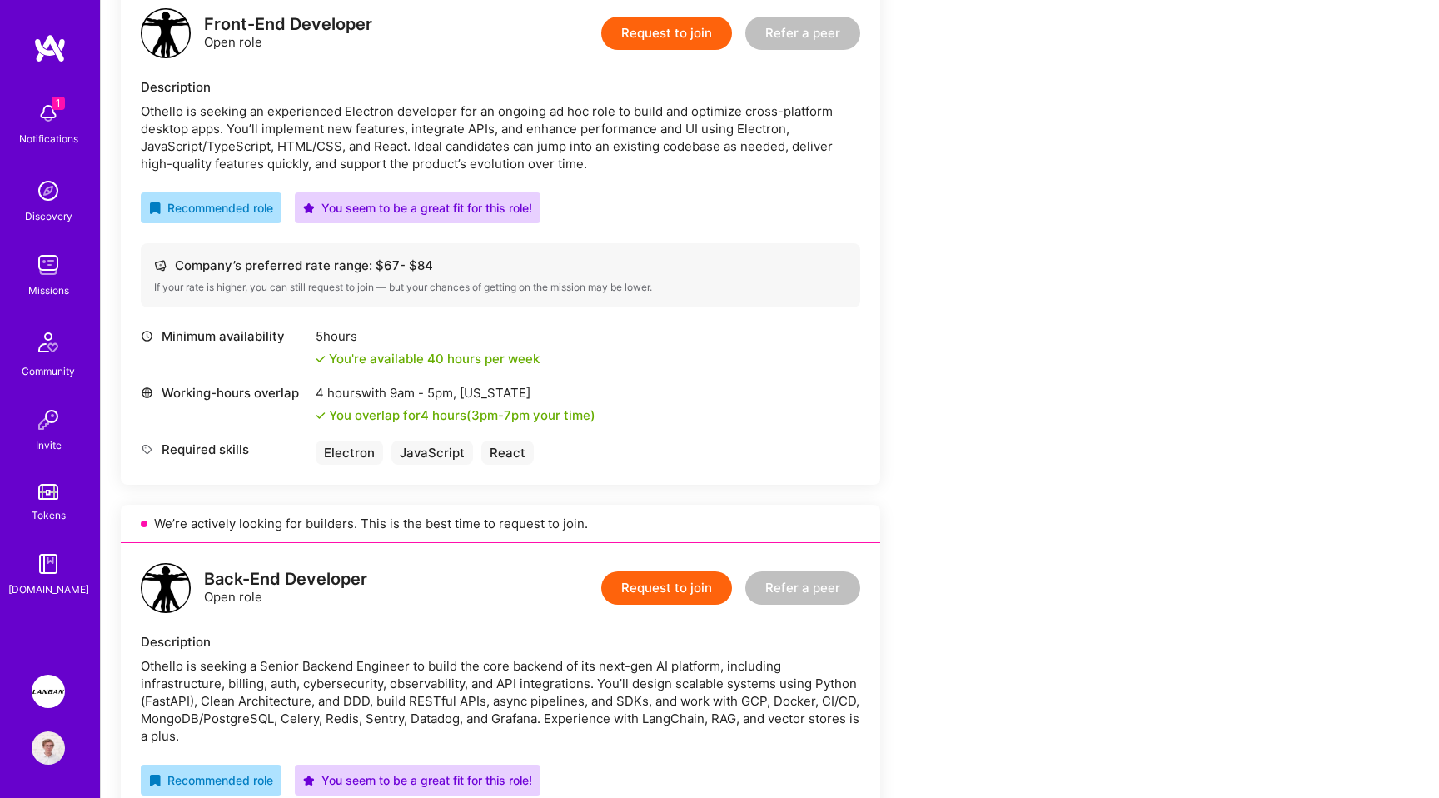
scroll to position [443, 0]
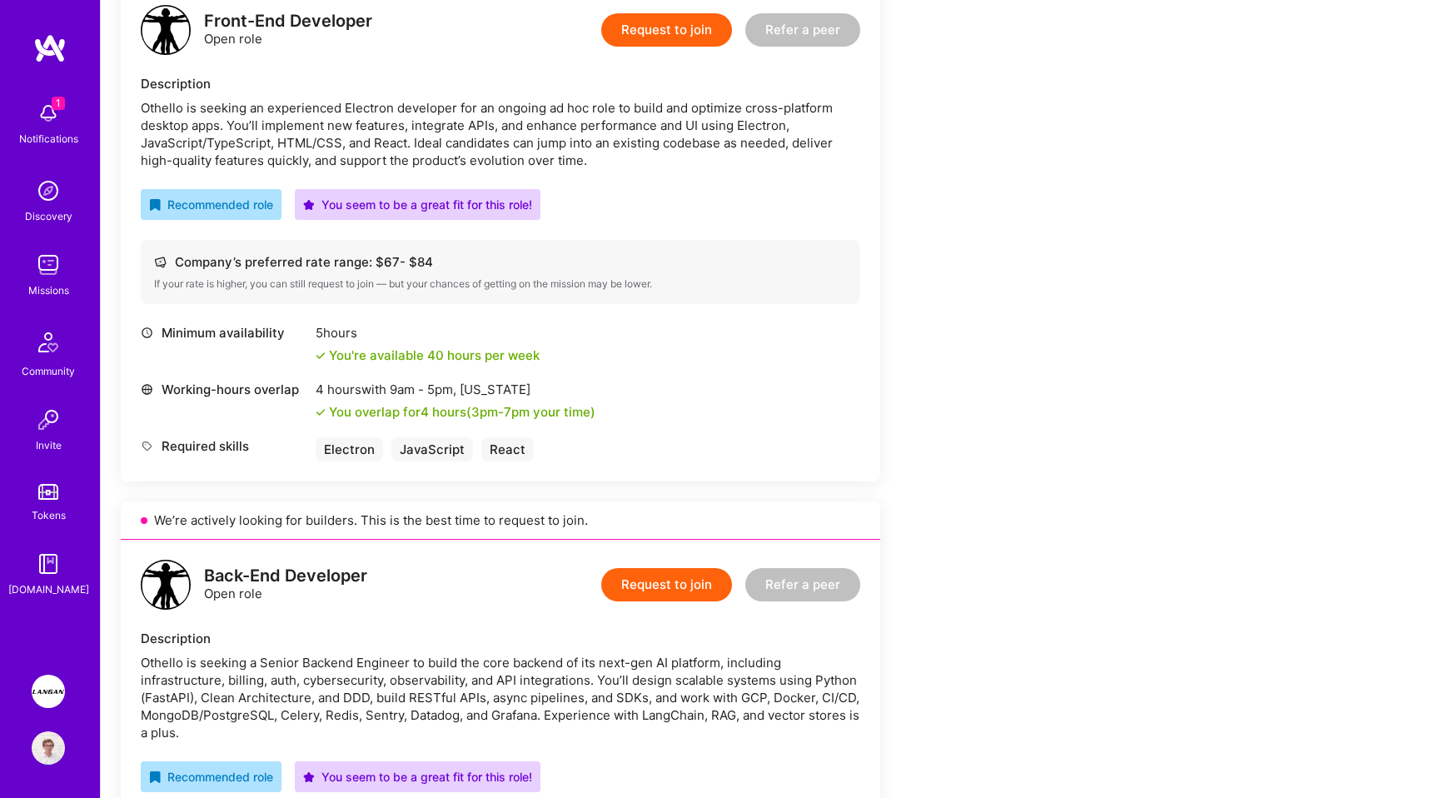
click at [692, 125] on div "Othello is seeking an experienced Electron developer for an ongoing ad hoc role…" at bounding box center [501, 134] width 720 height 70
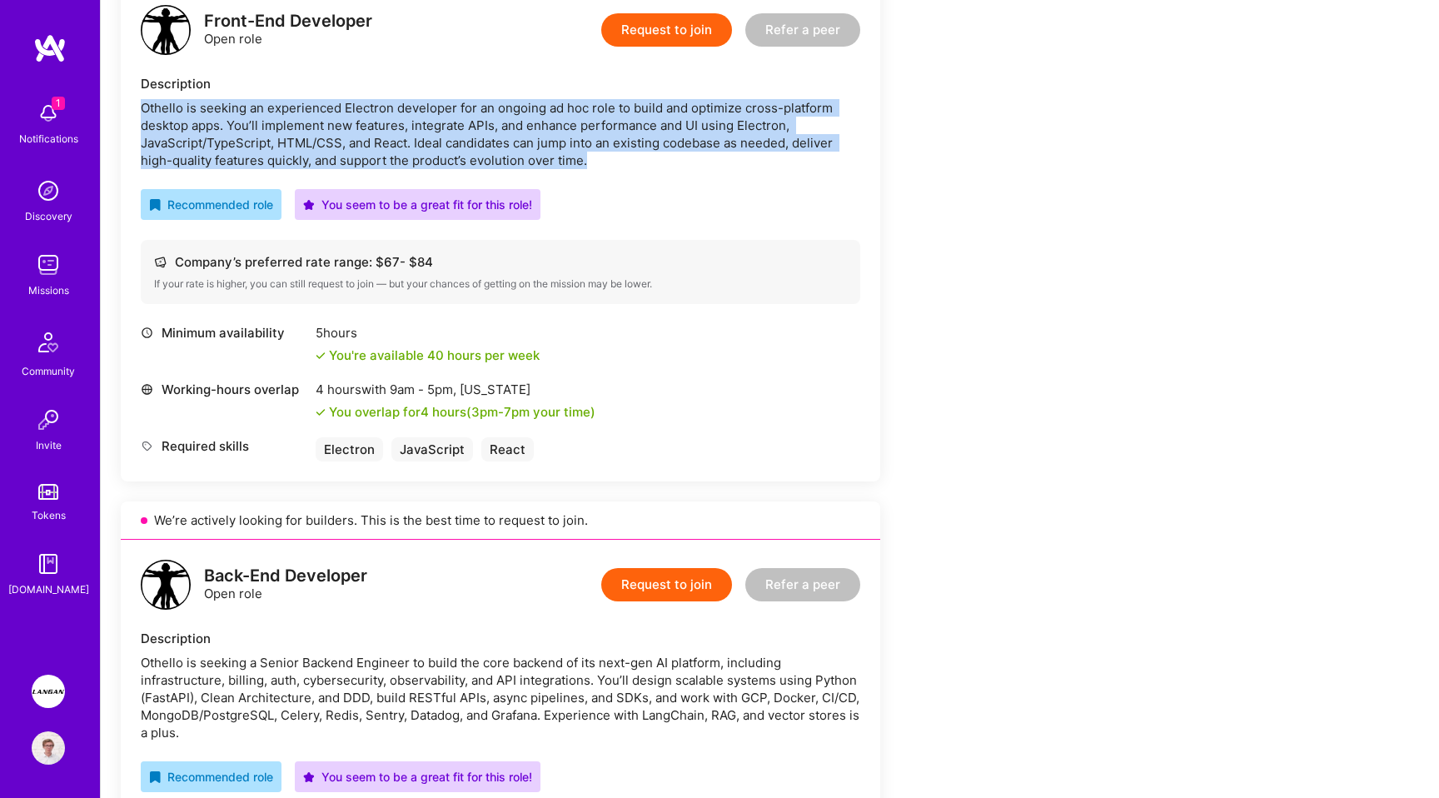
click at [692, 172] on div "Front-End Developer Open role Request to join Refer a peer Description Othello …" at bounding box center [501, 233] width 760 height 496
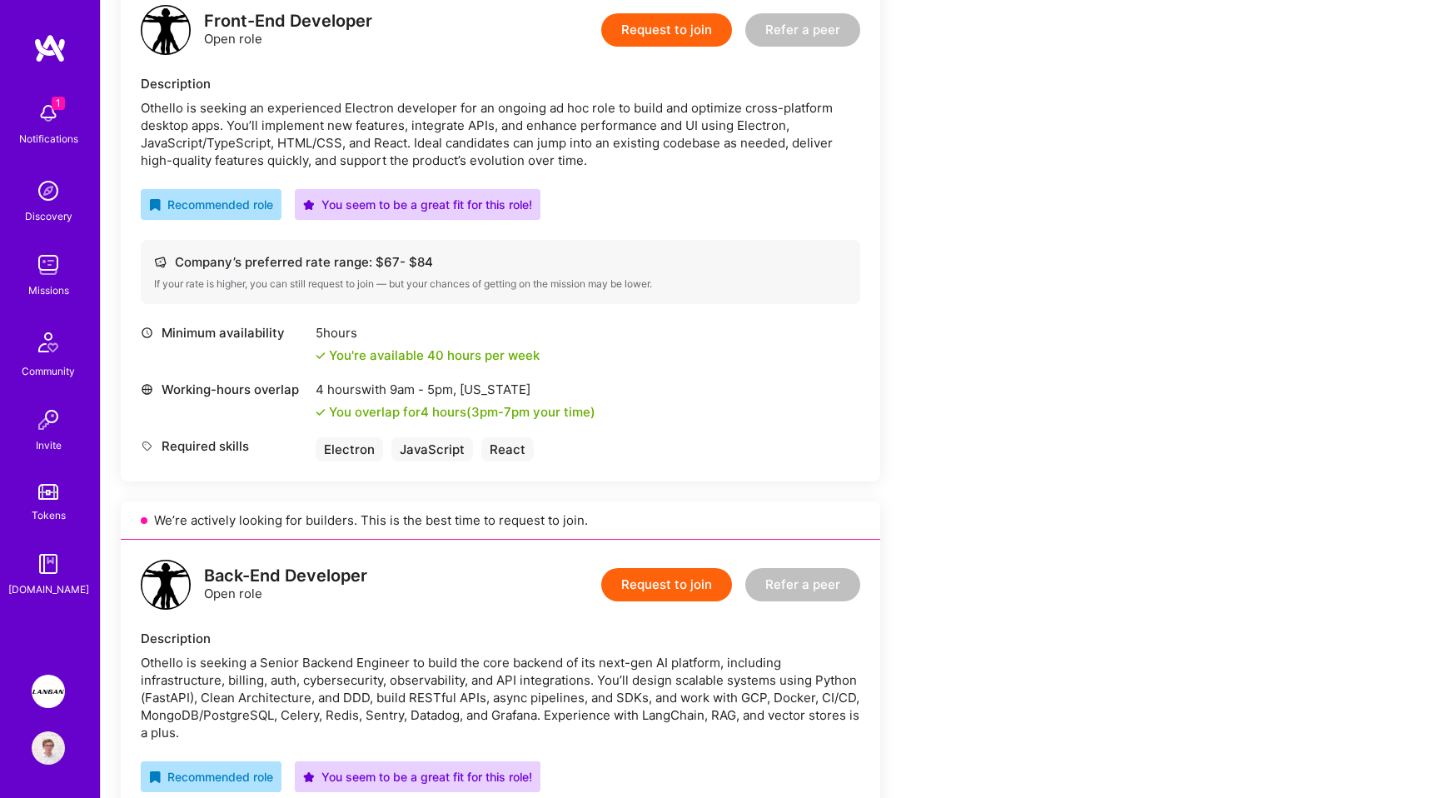
click at [692, 172] on div "Front-End Developer Open role Request to join Refer a peer Description Othello …" at bounding box center [501, 233] width 760 height 496
click at [713, 162] on div "Othello is seeking an experienced Electron developer for an ongoing ad hoc role…" at bounding box center [501, 134] width 720 height 70
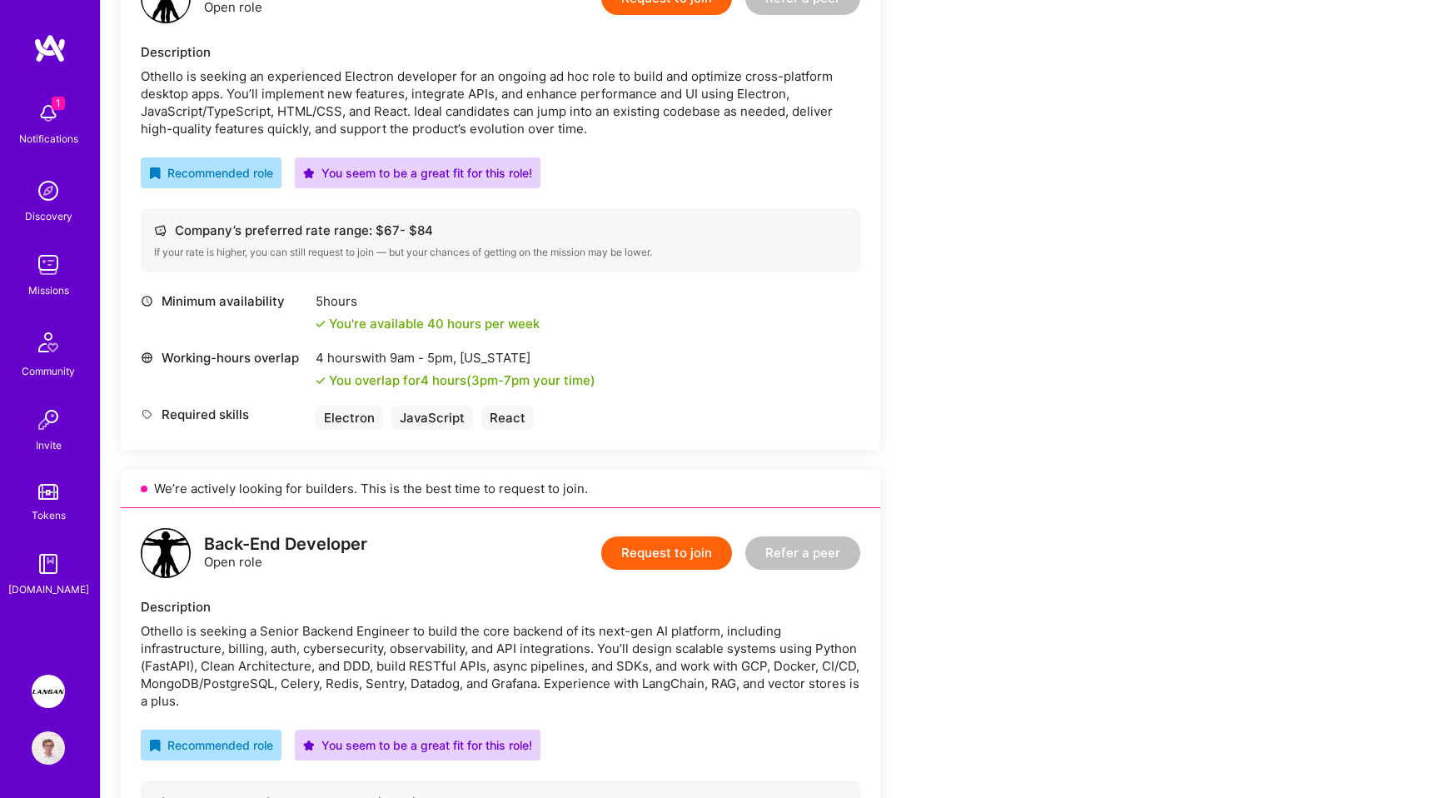
scroll to position [474, 0]
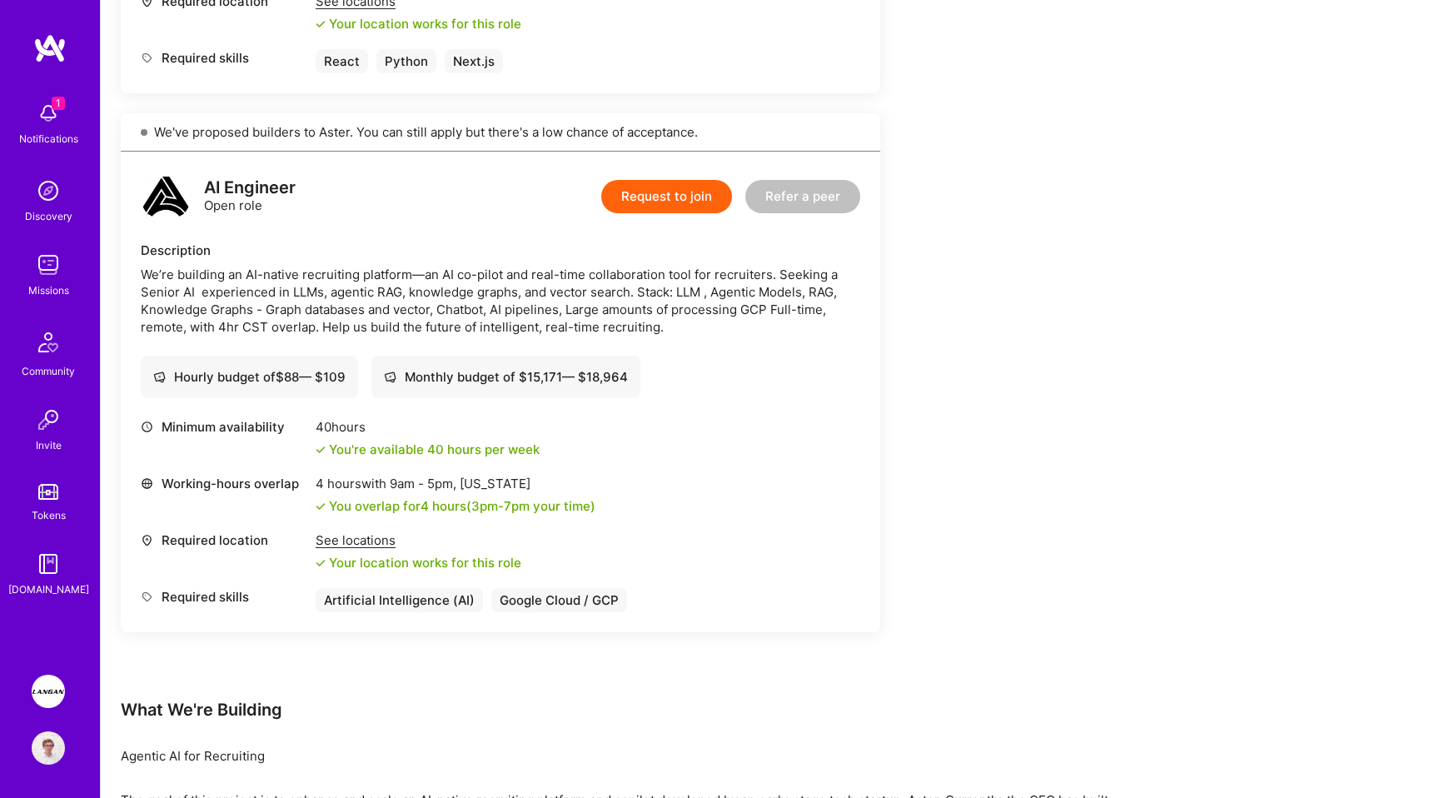
scroll to position [856, 0]
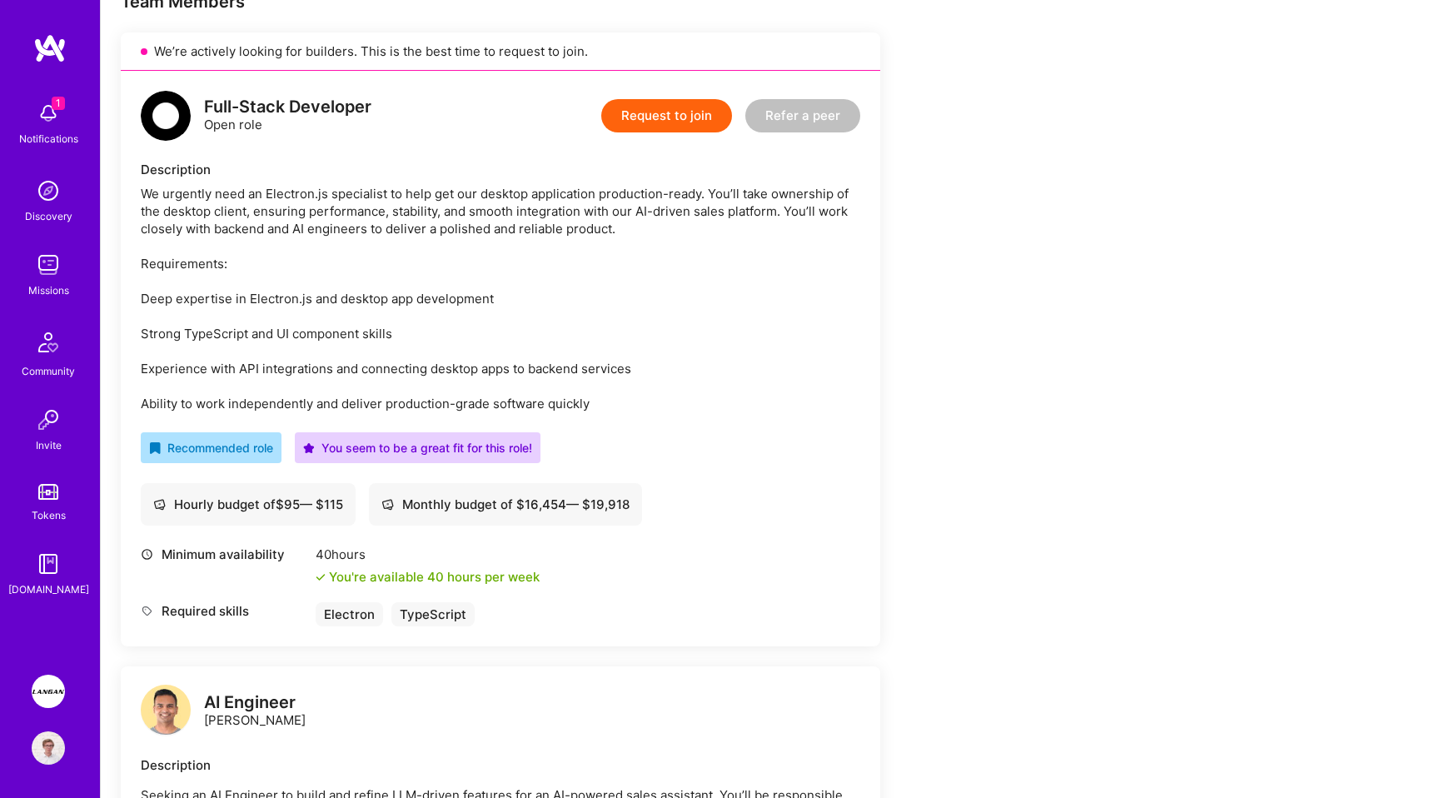
scroll to position [356, 0]
click at [715, 237] on div "We urgently need an Electron.js specialist to help get our desktop application …" at bounding box center [501, 300] width 720 height 227
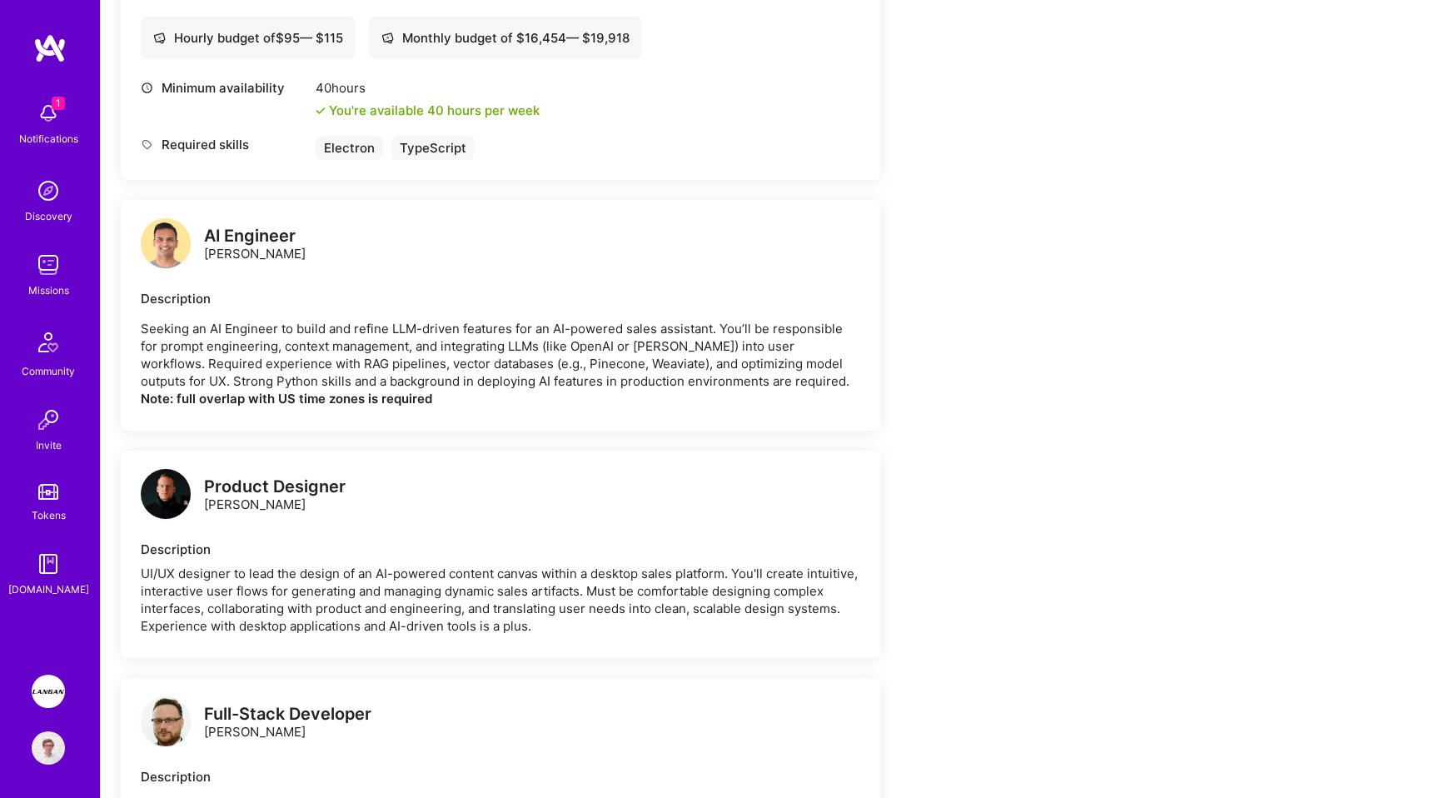
scroll to position [1366, 0]
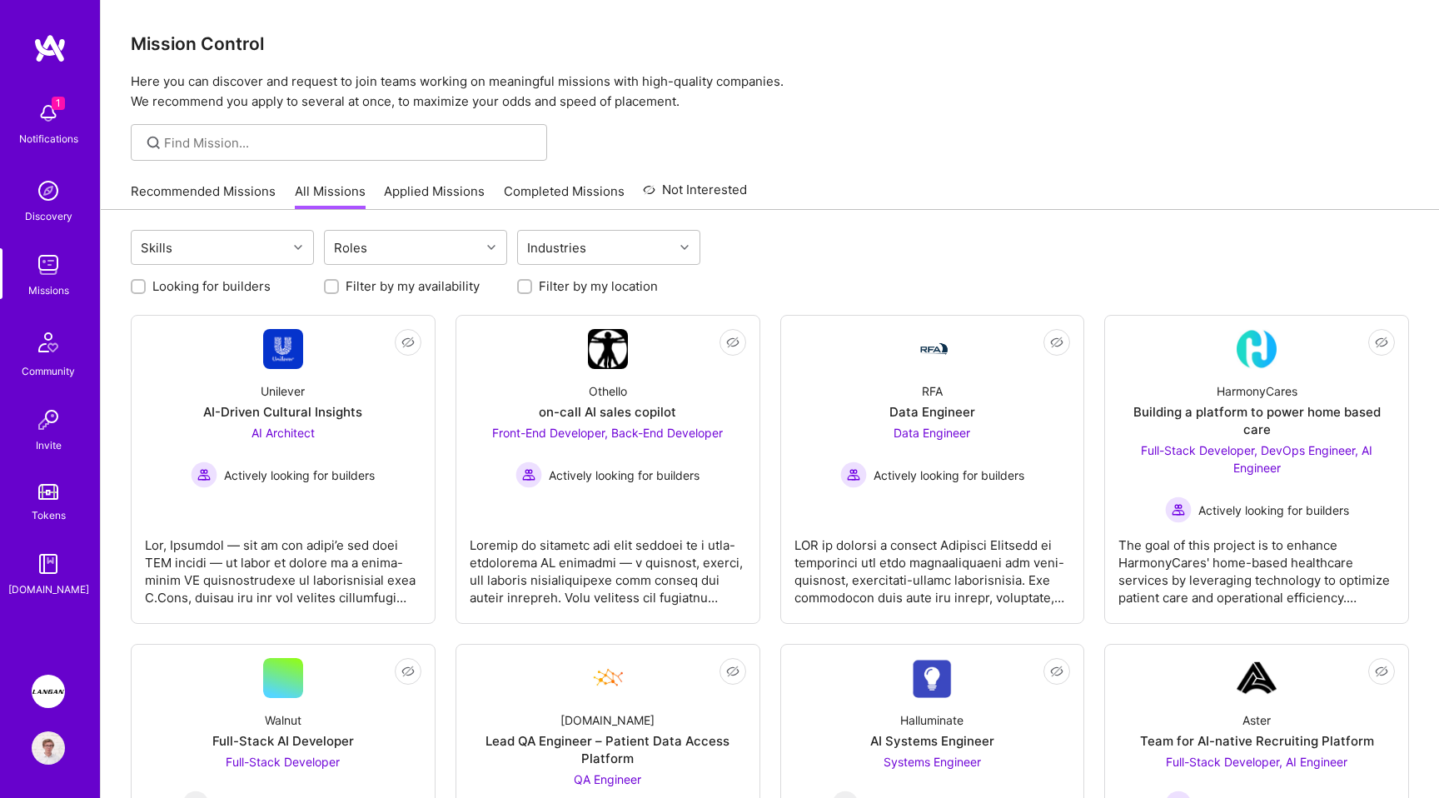
click at [50, 757] on img at bounding box center [48, 747] width 33 height 33
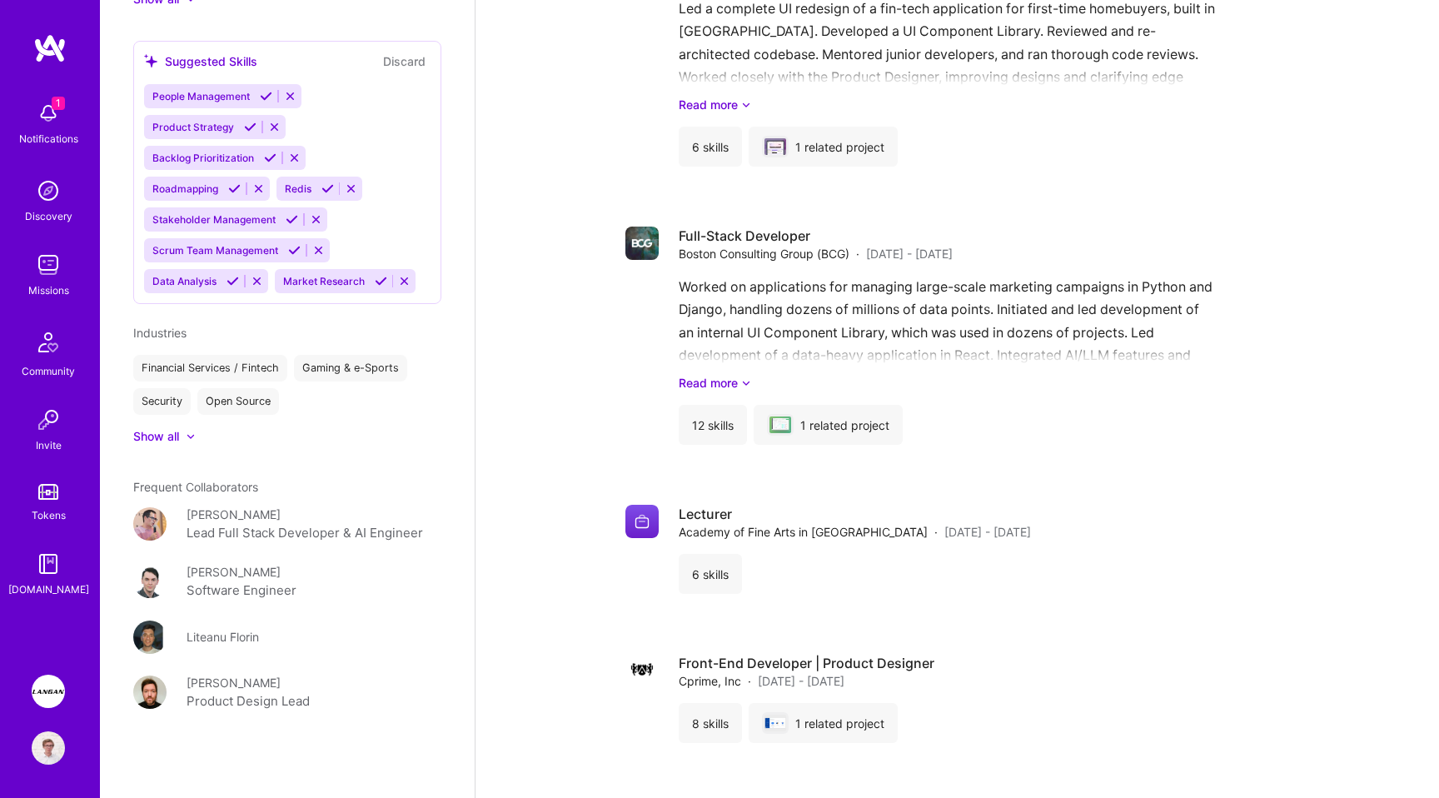
scroll to position [2348, 0]
